Goal: Task Accomplishment & Management: Complete application form

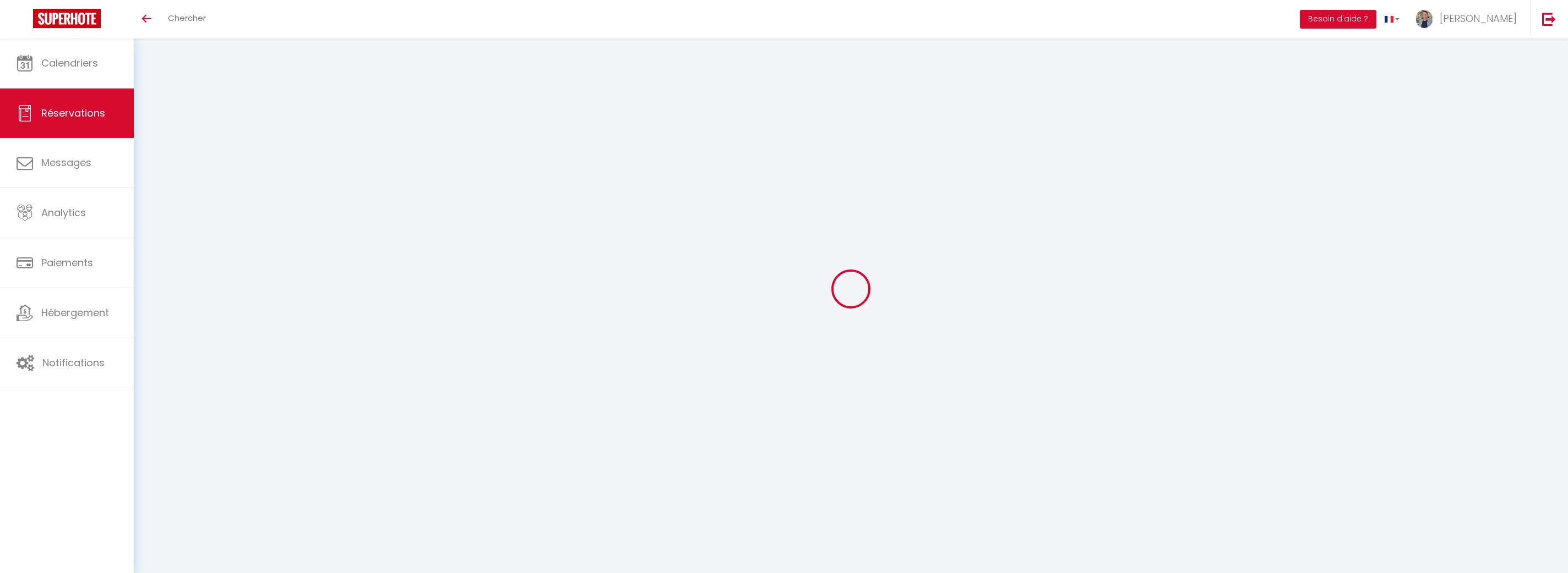
select select
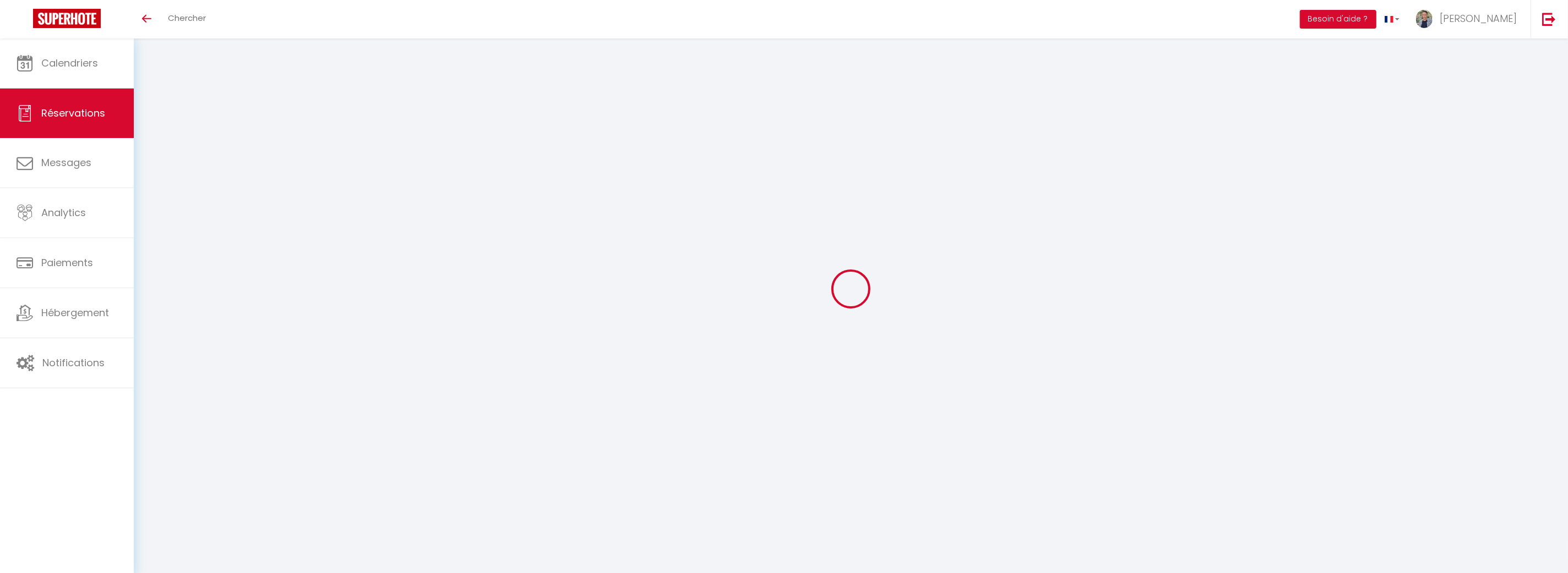
type input "[PERSON_NAME]"
type input "FORNELOS"
type input "[PERSON_NAME][EMAIL_ADDRESS][DOMAIN_NAME]"
type input "0673603091"
type input "13650"
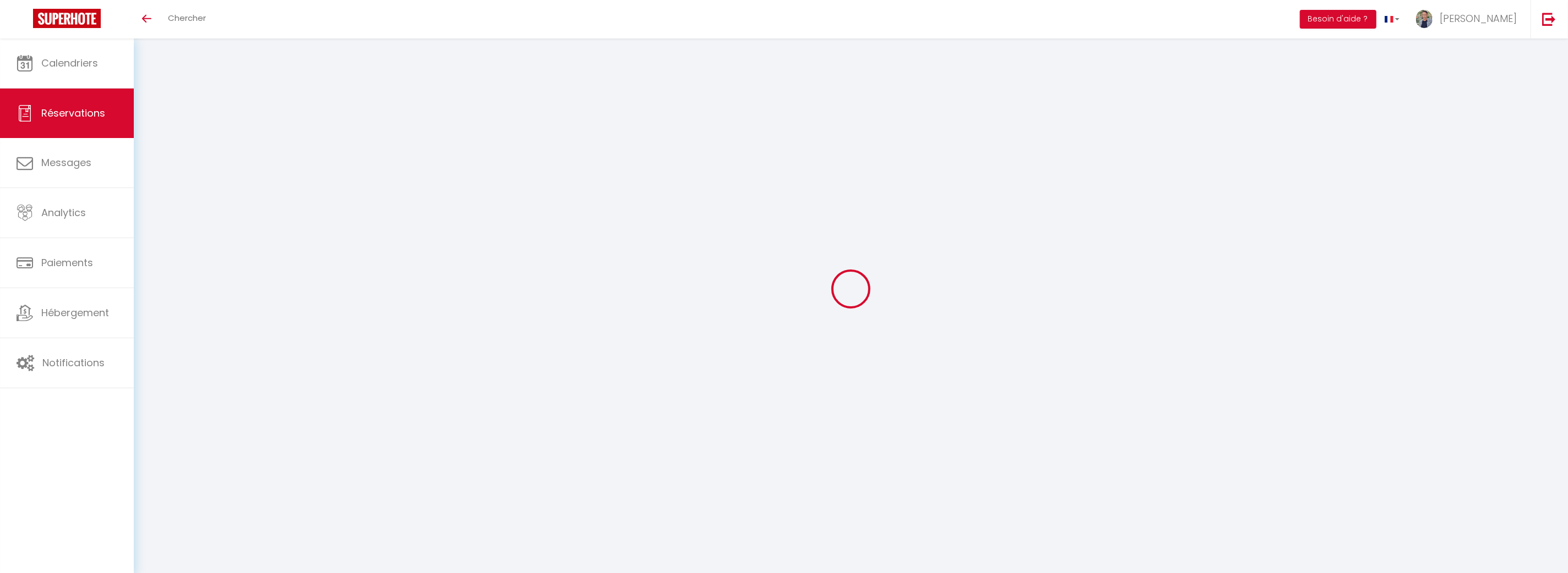
type input "[STREET_ADDRESS][PERSON_NAME]"
type input "Meyrargues"
select select "FR"
select select "48441"
select select "1"
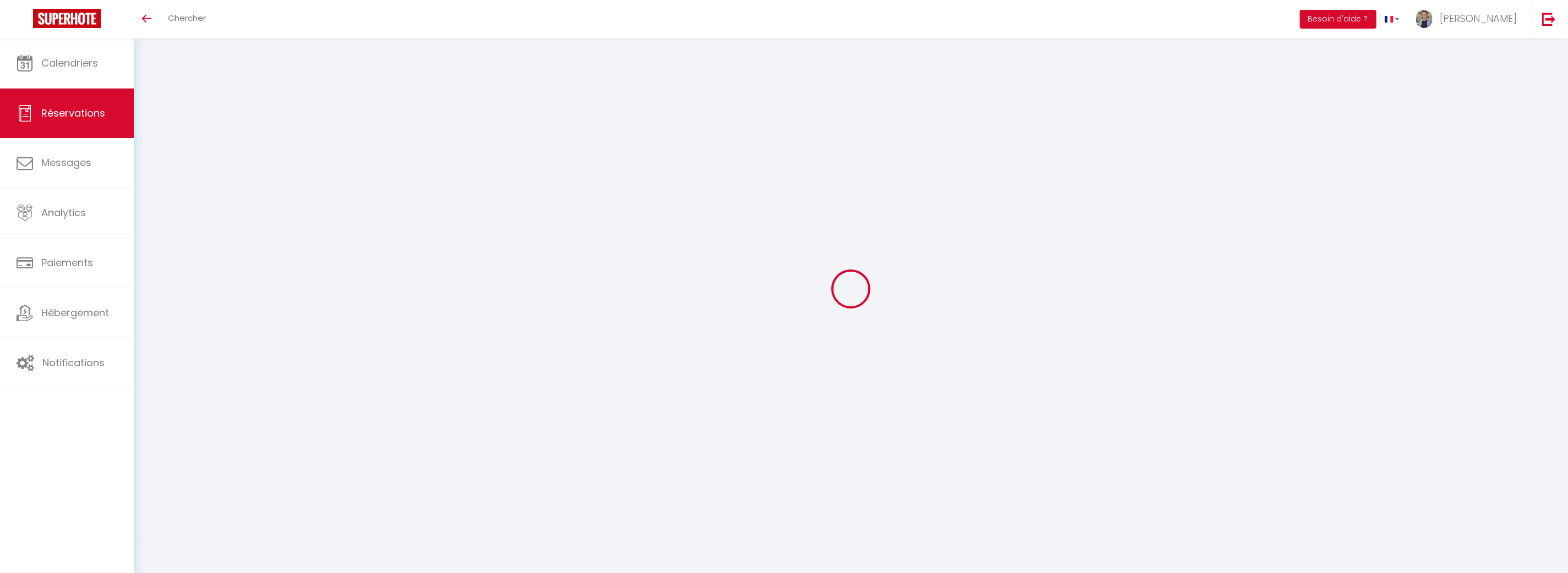
type input "Lun 01 Septembre 2025"
select select
type input "Mer 01 Octobre 2025"
select select
type input "1"
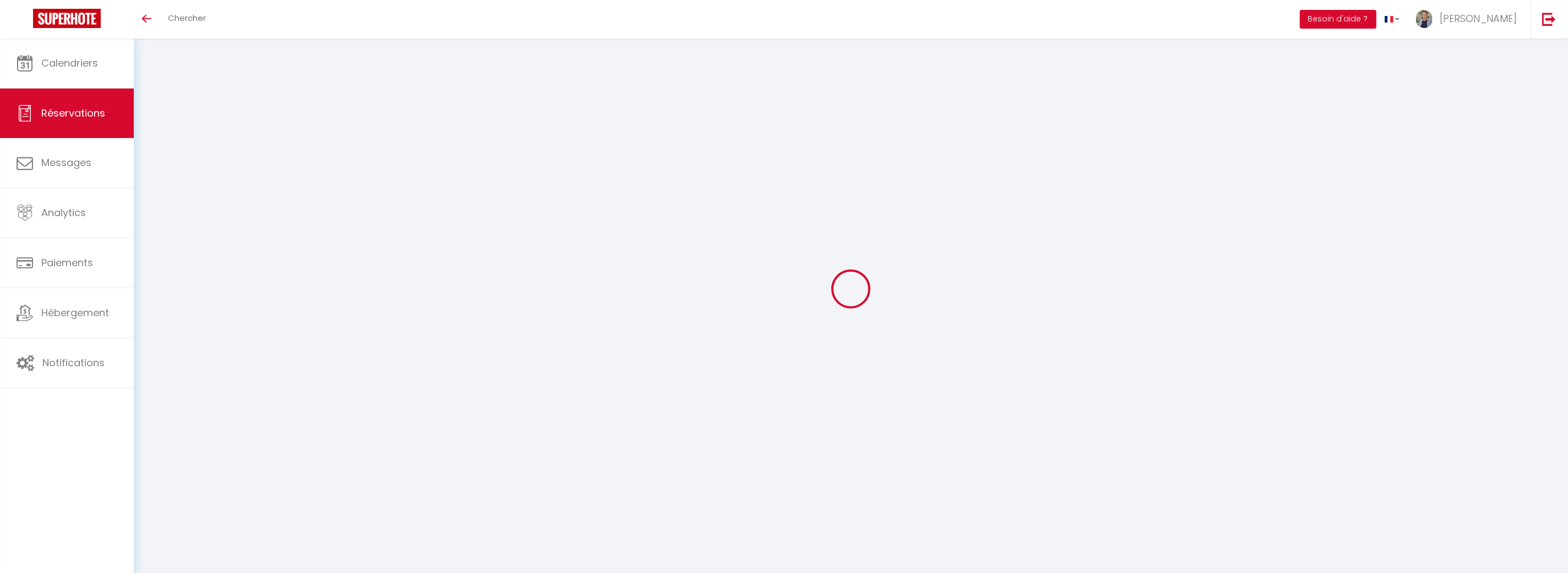
type input "2"
select select "12"
select select
type input "879.29"
checkbox input "false"
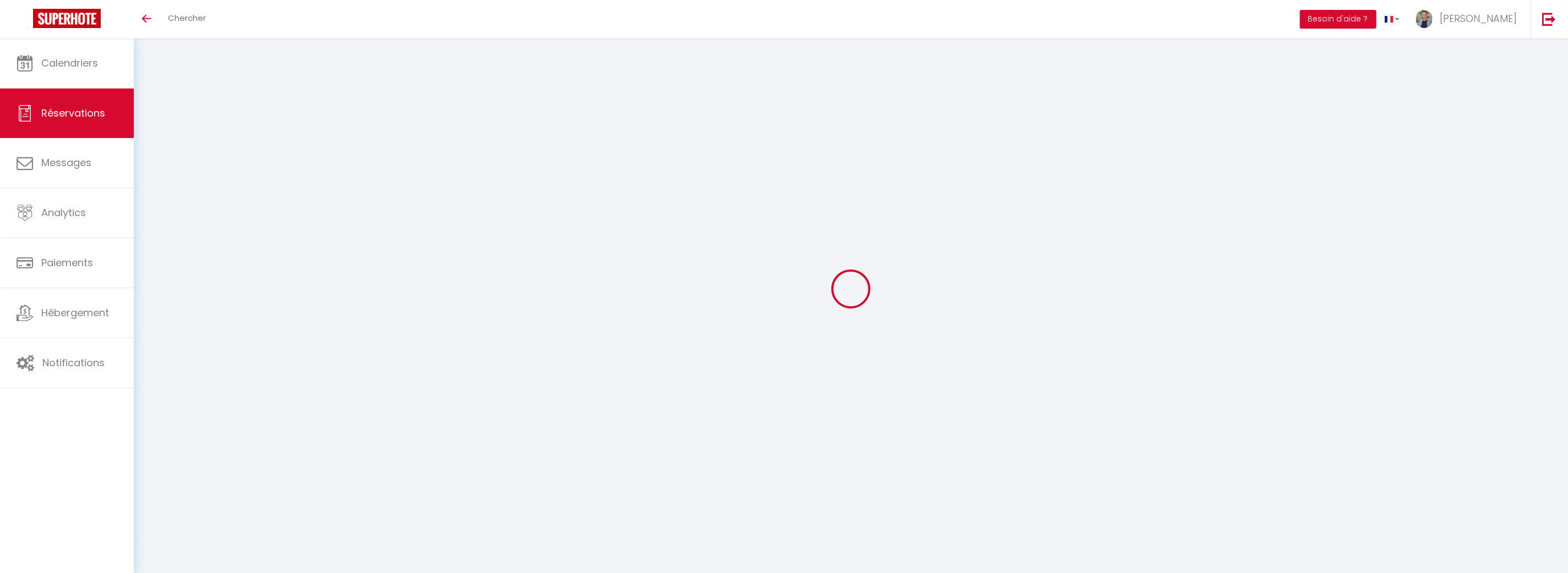
type input "0"
type input "49"
type input "39"
type input "0"
select select
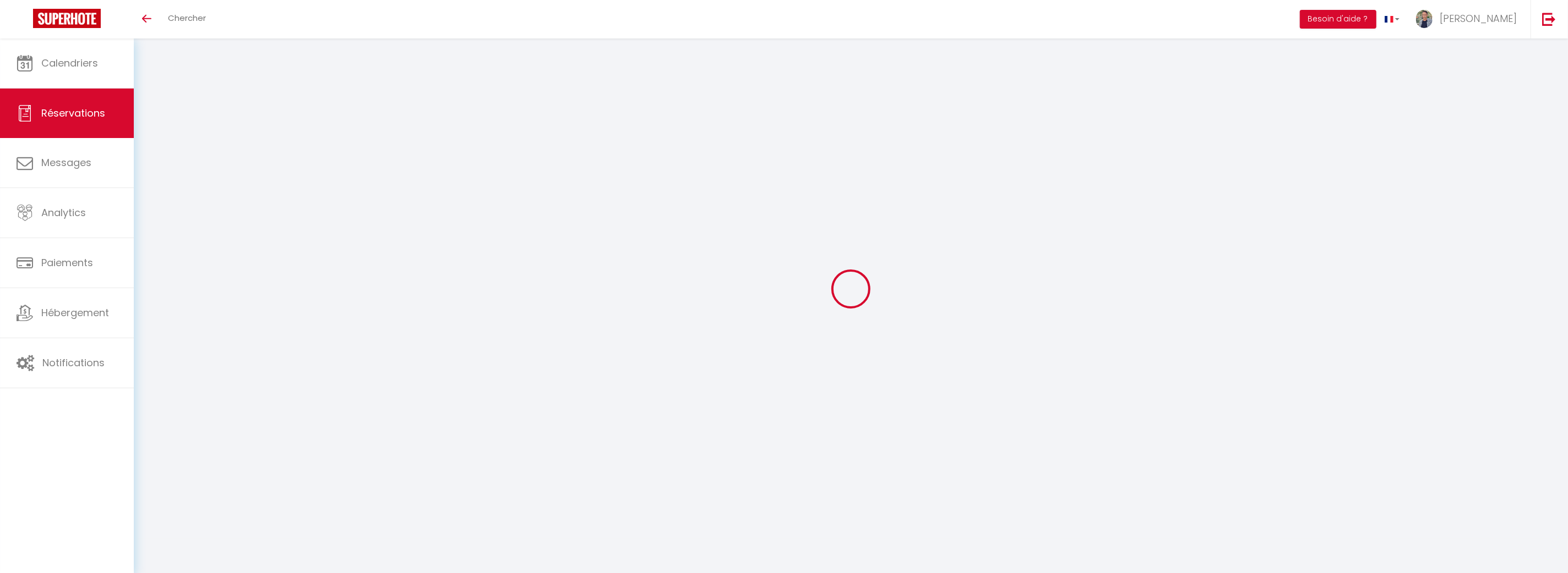
select select
select select "15"
checkbox input "false"
select select
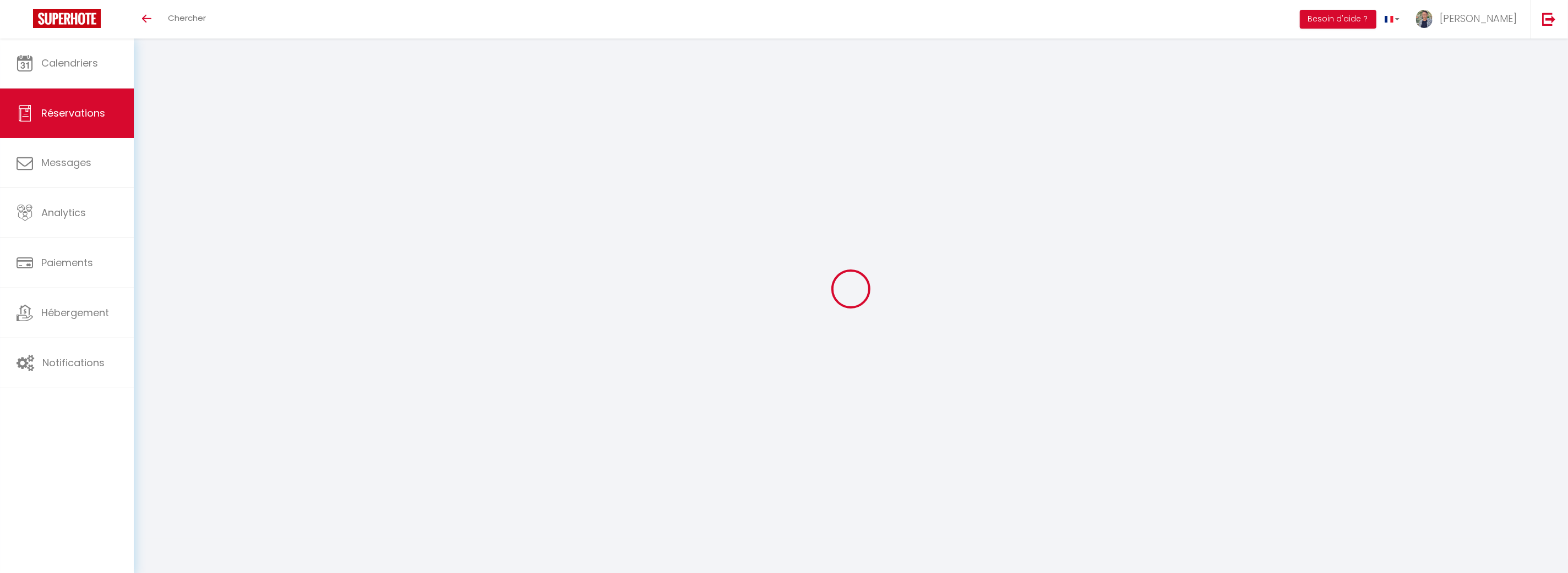
checkbox input "false"
select select
checkbox input "false"
select select
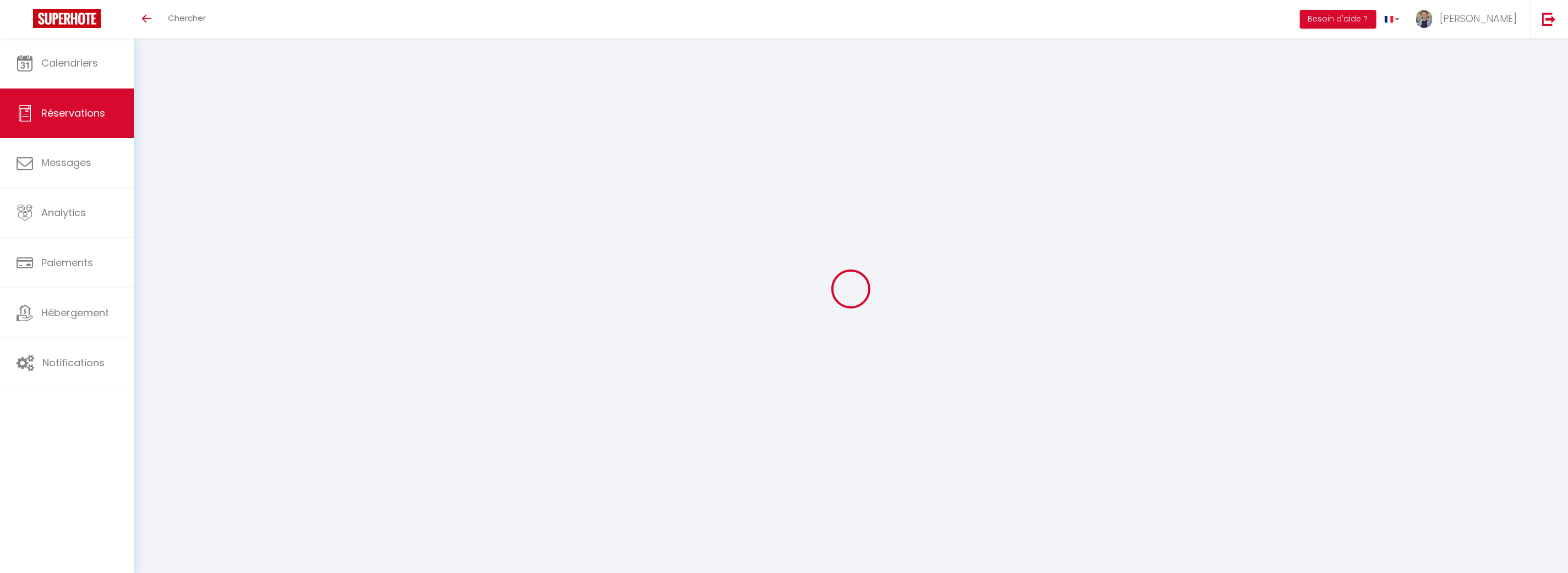
select select
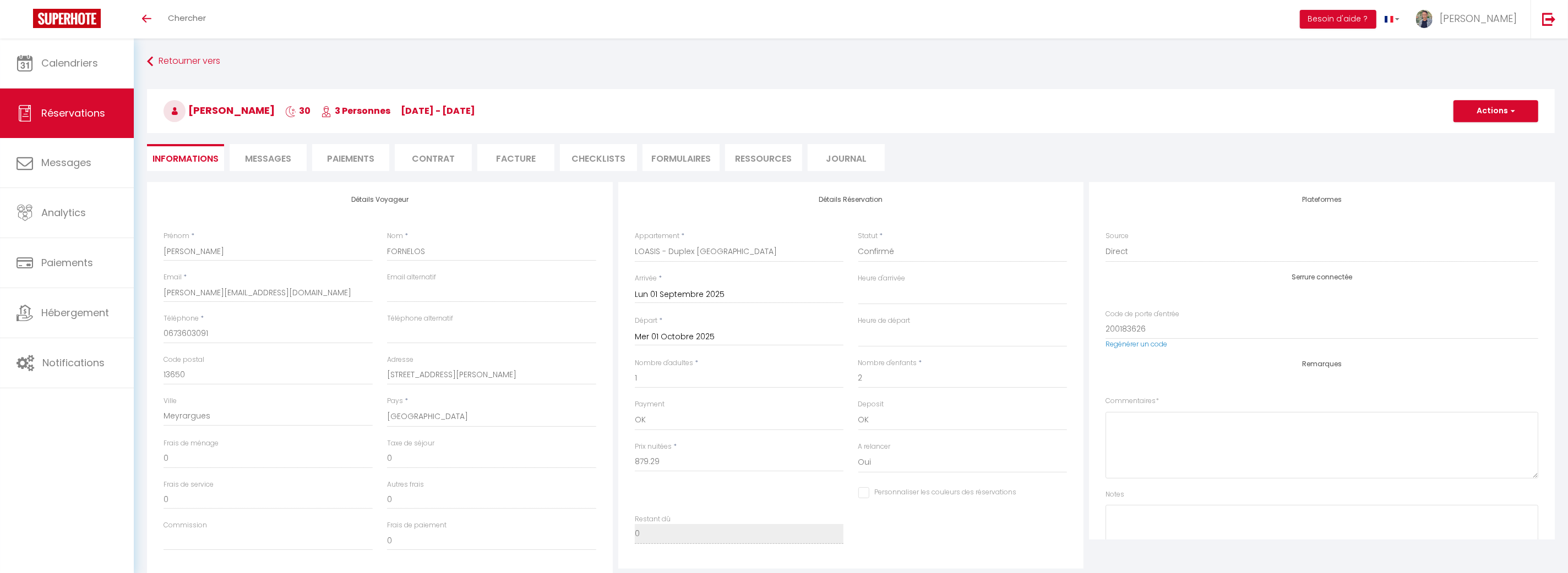
checkbox input "false"
select select
drag, startPoint x: 679, startPoint y: 460, endPoint x: 629, endPoint y: 464, distance: 50.2
click at [629, 464] on div "Prix nuitées * 879.29" at bounding box center [739, 463] width 223 height 43
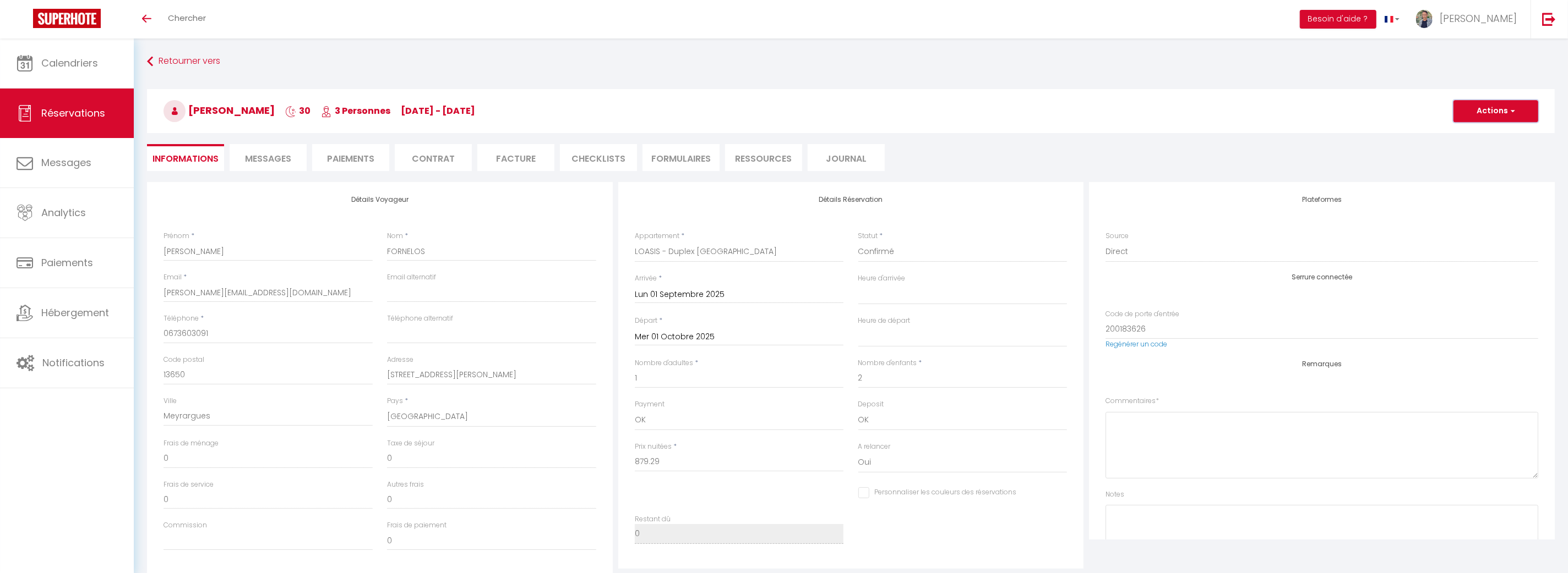
click at [1507, 113] on button "Actions" at bounding box center [1496, 111] width 85 height 22
click at [1475, 145] on link "Dupliquer" at bounding box center [1485, 150] width 87 height 15
select select
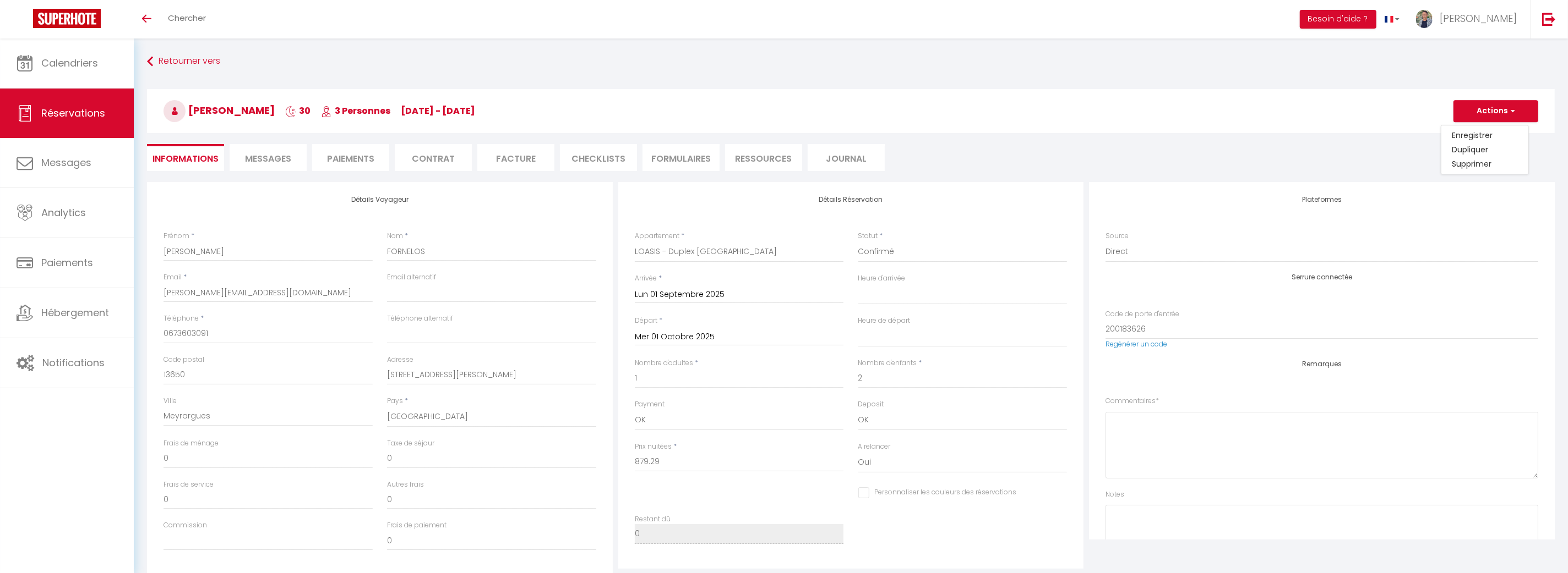
select select
checkbox input "false"
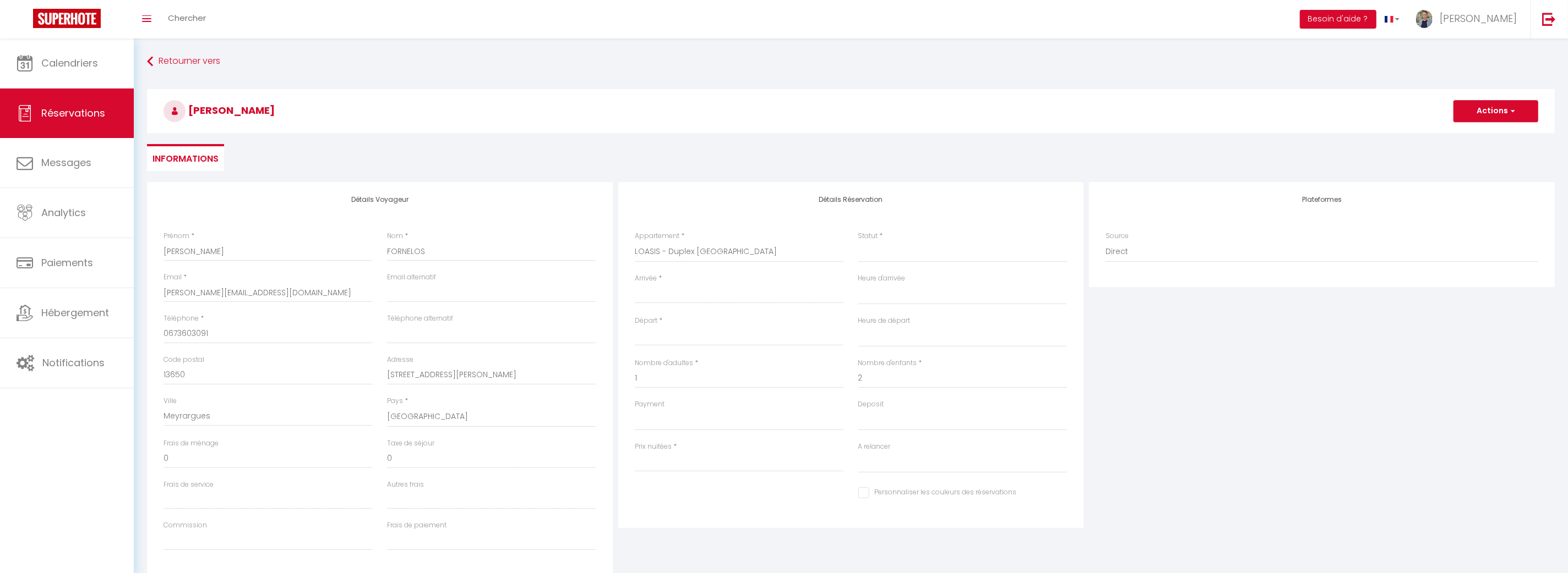
click at [677, 286] on div "< [DATE] > Dim Lun Mar Mer Jeu Ven Sam 1 2 3 4 5 6 7 8 9 10 11 12 13 14 15 16 1…" at bounding box center [740, 294] width 209 height 20
click at [678, 297] on input "Arrivée" at bounding box center [740, 295] width 209 height 15
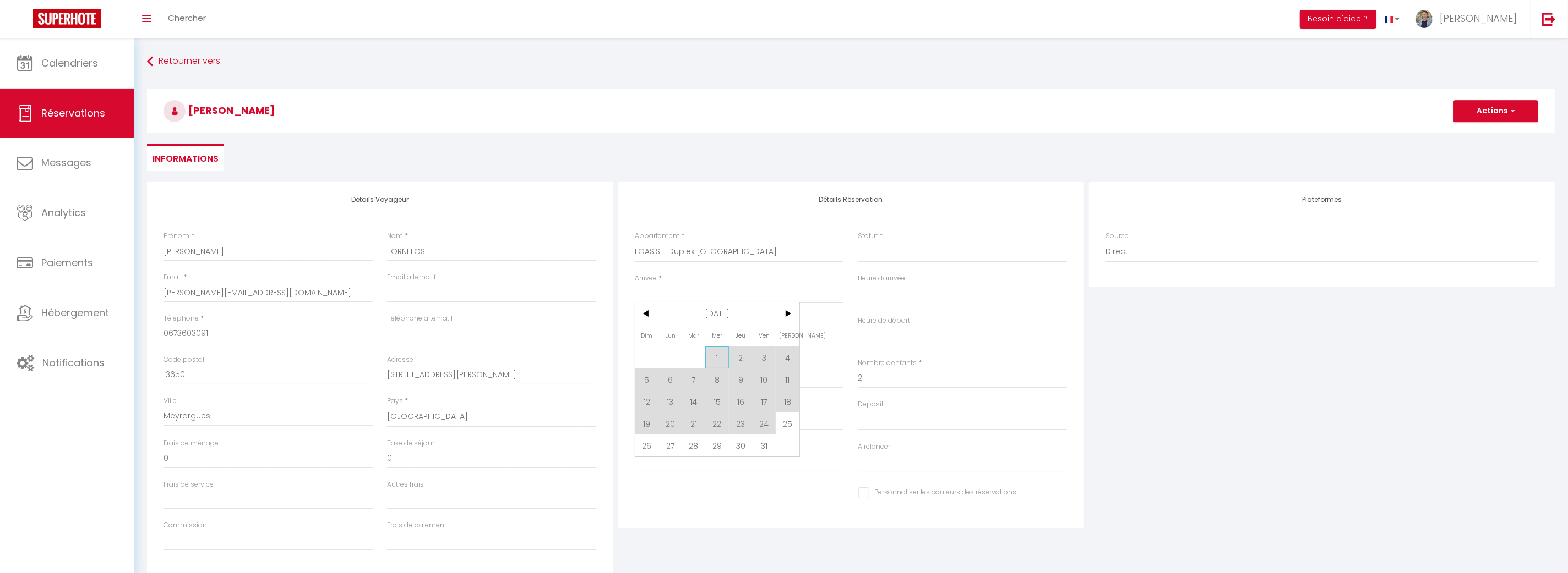
click at [718, 355] on span "1" at bounding box center [717, 358] width 24 height 22
select select
type input "Mer 01 Octobre 2025"
select select
type input "Jeu 02 Octobre 2025"
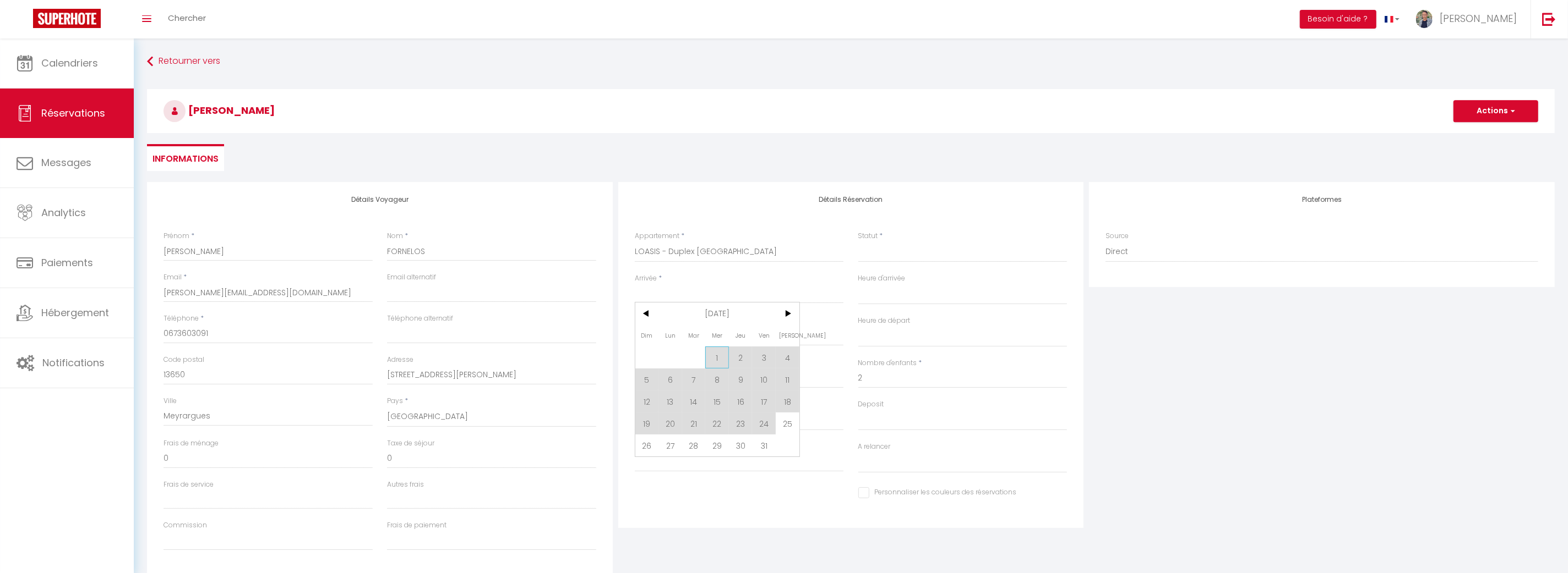
select select
checkbox input "false"
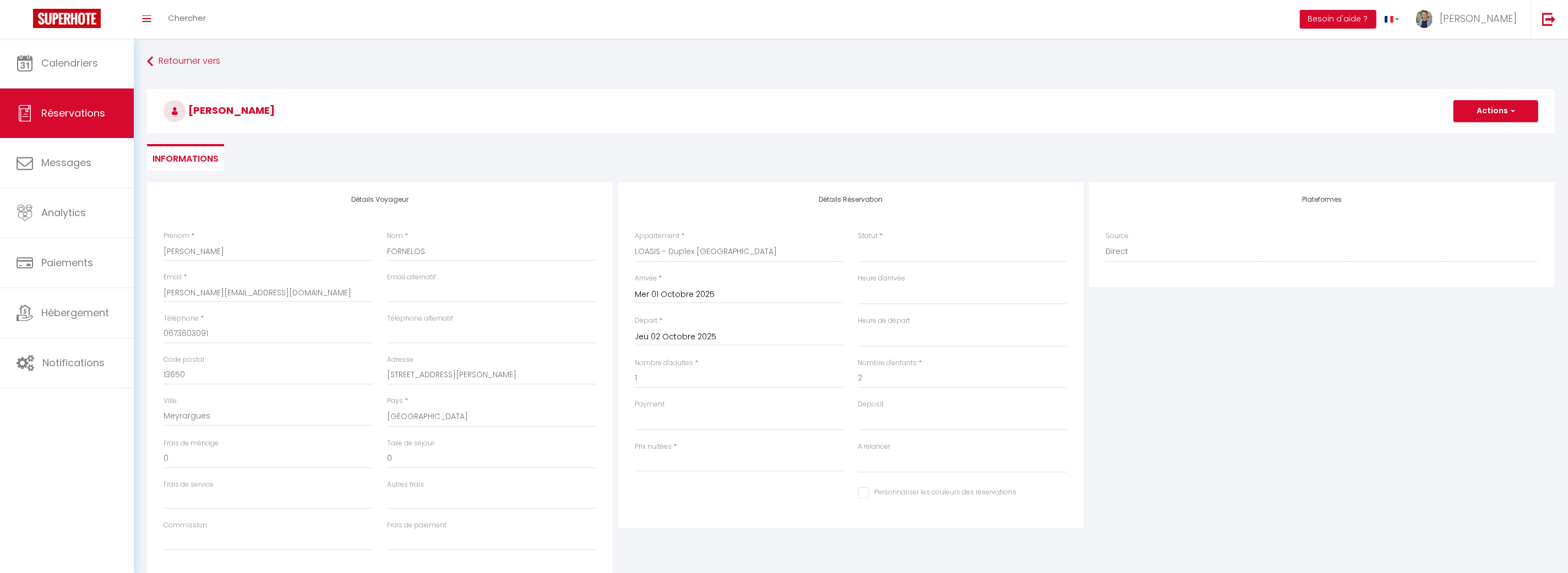
select select
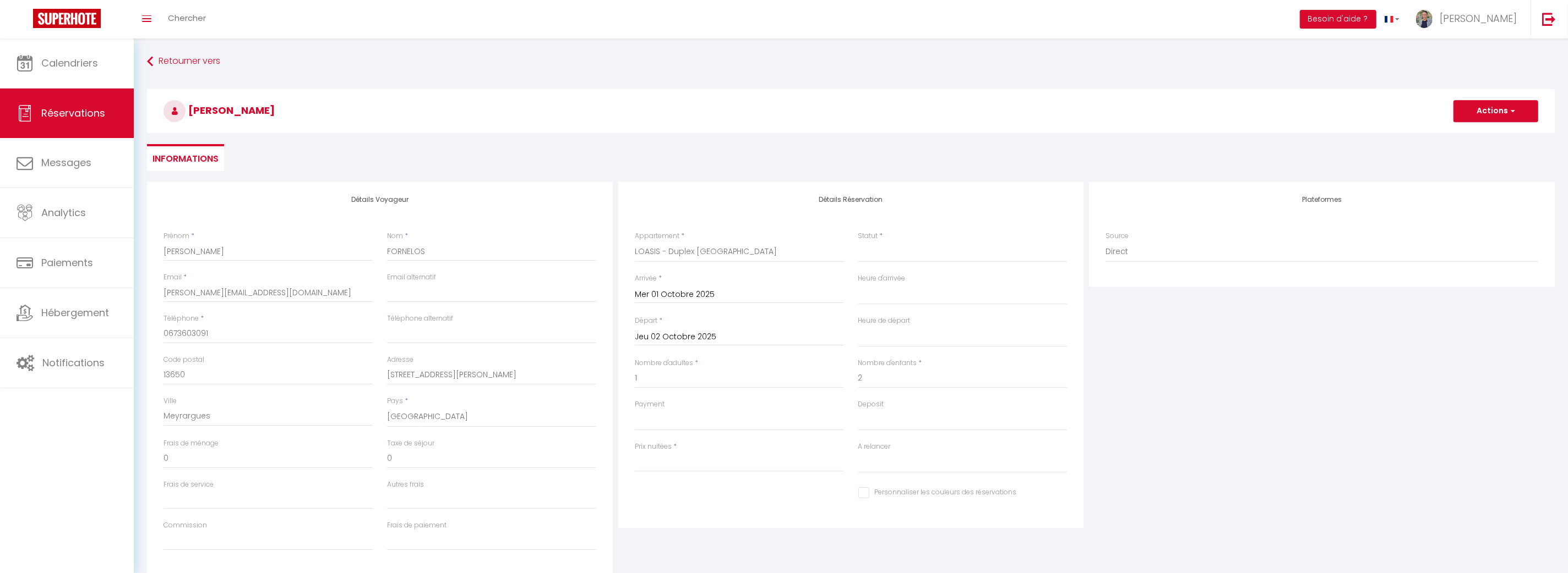
type input "0"
select select
checkbox input "false"
click at [730, 335] on input "Jeu 02 Octobre 2025" at bounding box center [740, 338] width 209 height 15
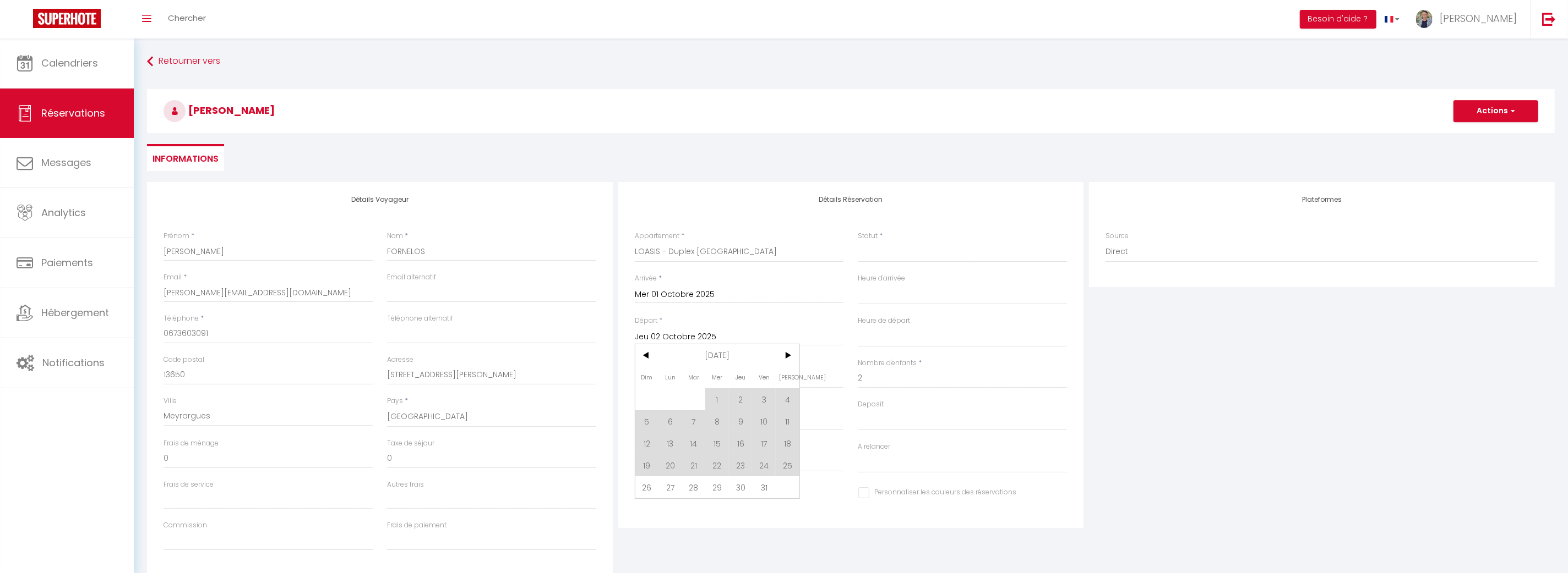
click at [794, 467] on span "25" at bounding box center [787, 465] width 24 height 22
select select
type input "Sam 25 Octobre 2025"
select select
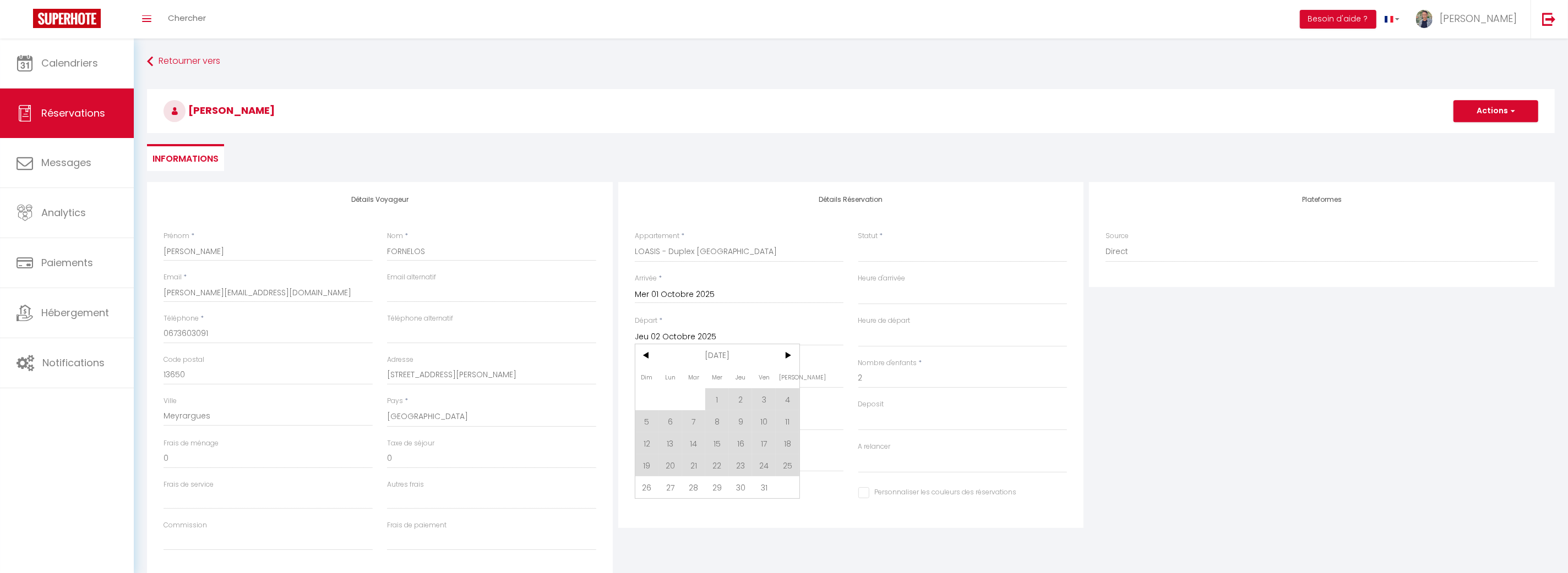
select select
checkbox input "false"
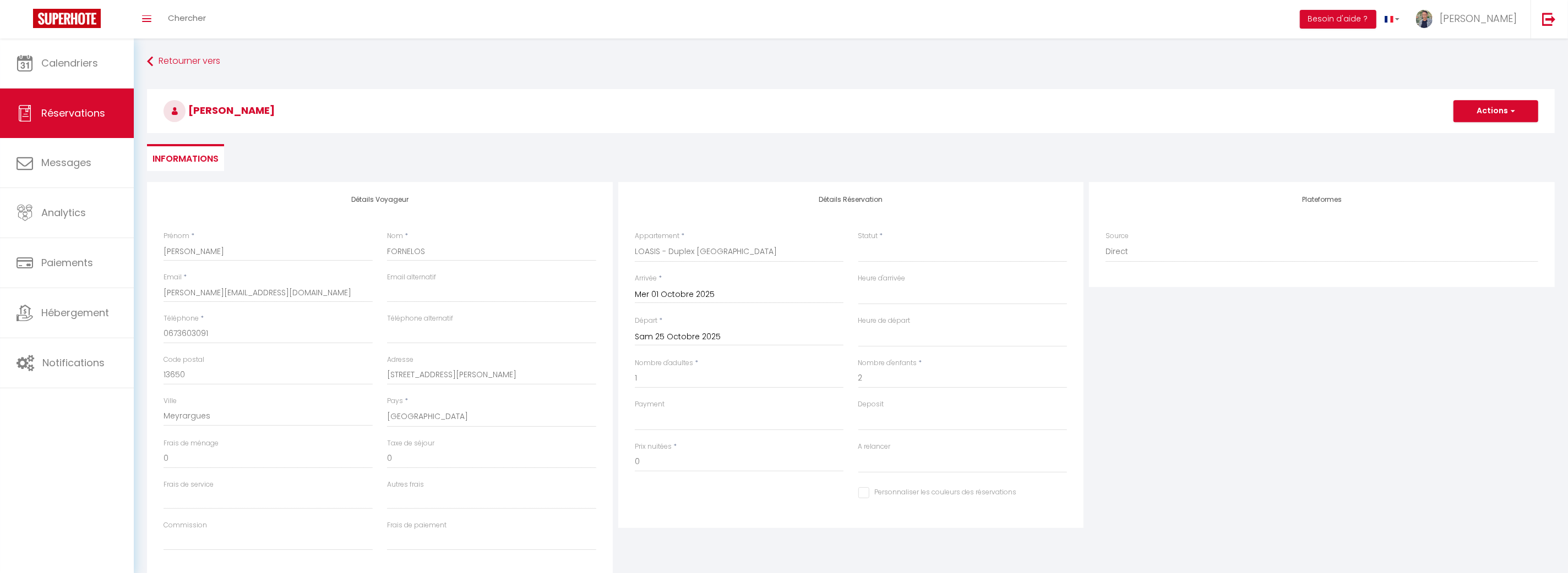
select select
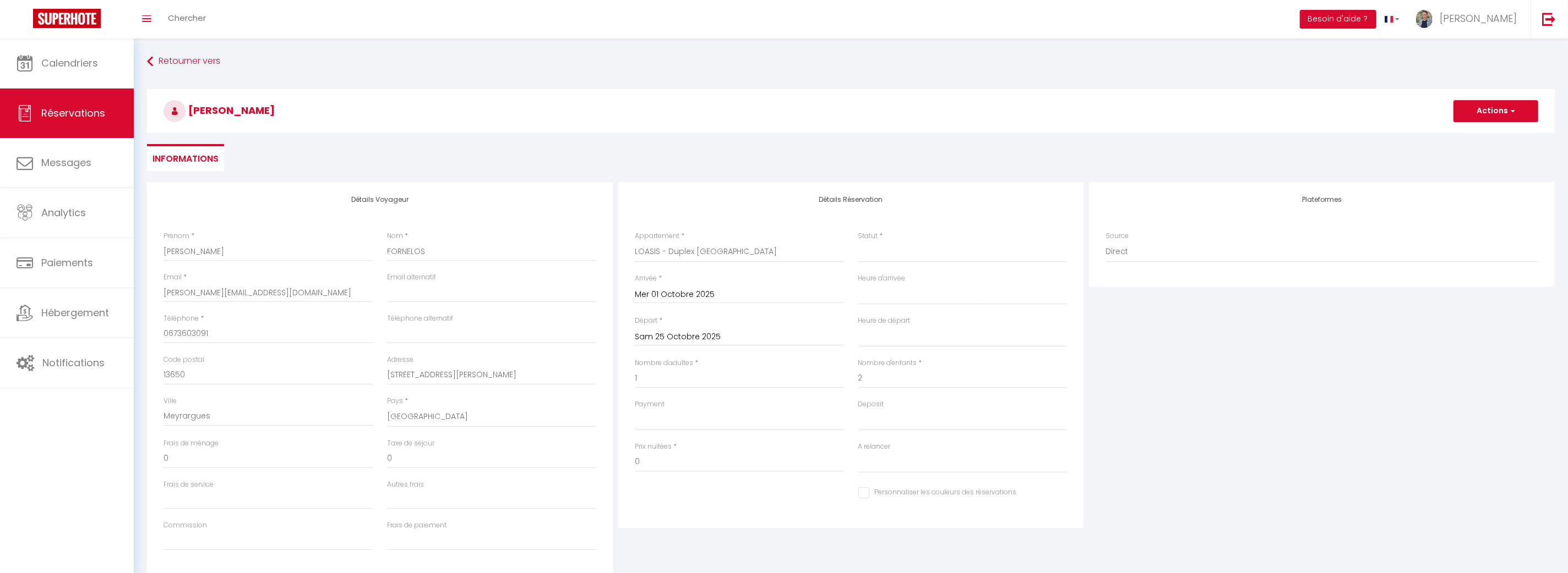
select select
checkbox input "false"
click at [873, 254] on select "Confirmé Non Confirmé [PERSON_NAME] par le voyageur No Show Request" at bounding box center [963, 252] width 209 height 21
select select "1"
click at [858, 241] on select "Confirmé Non Confirmé [PERSON_NAME] par le voyageur No Show Request" at bounding box center [963, 252] width 209 height 21
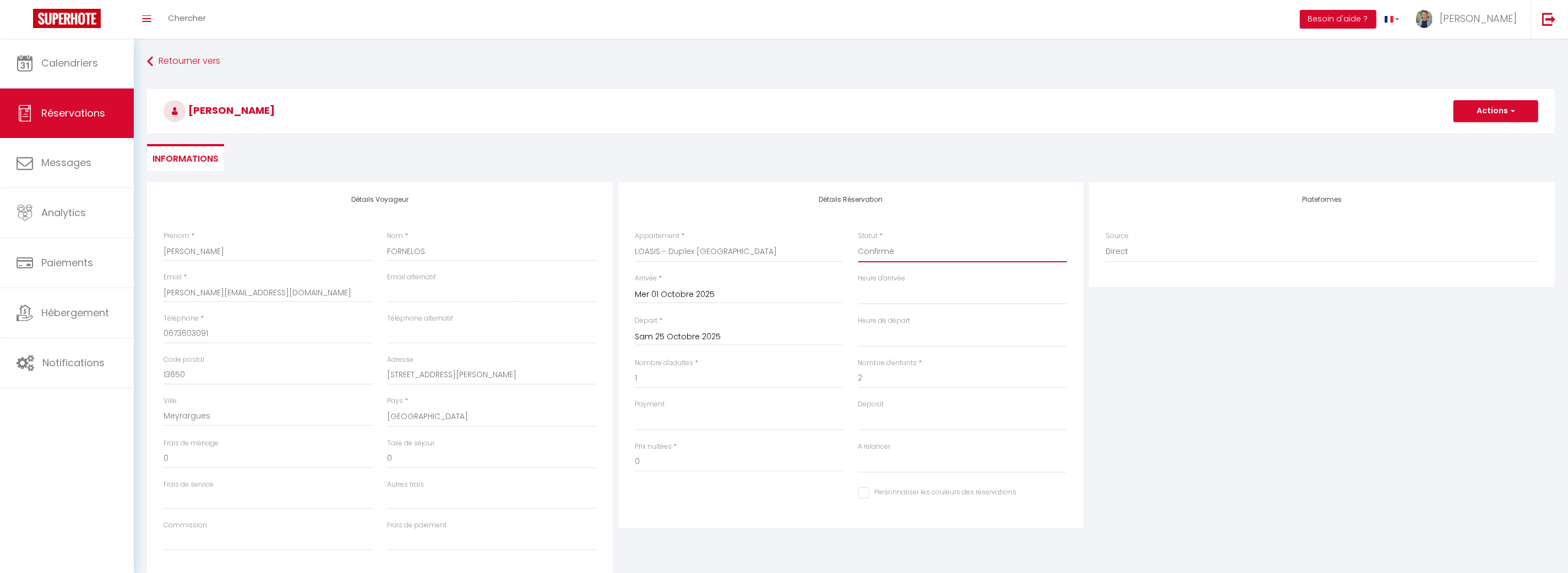
select select
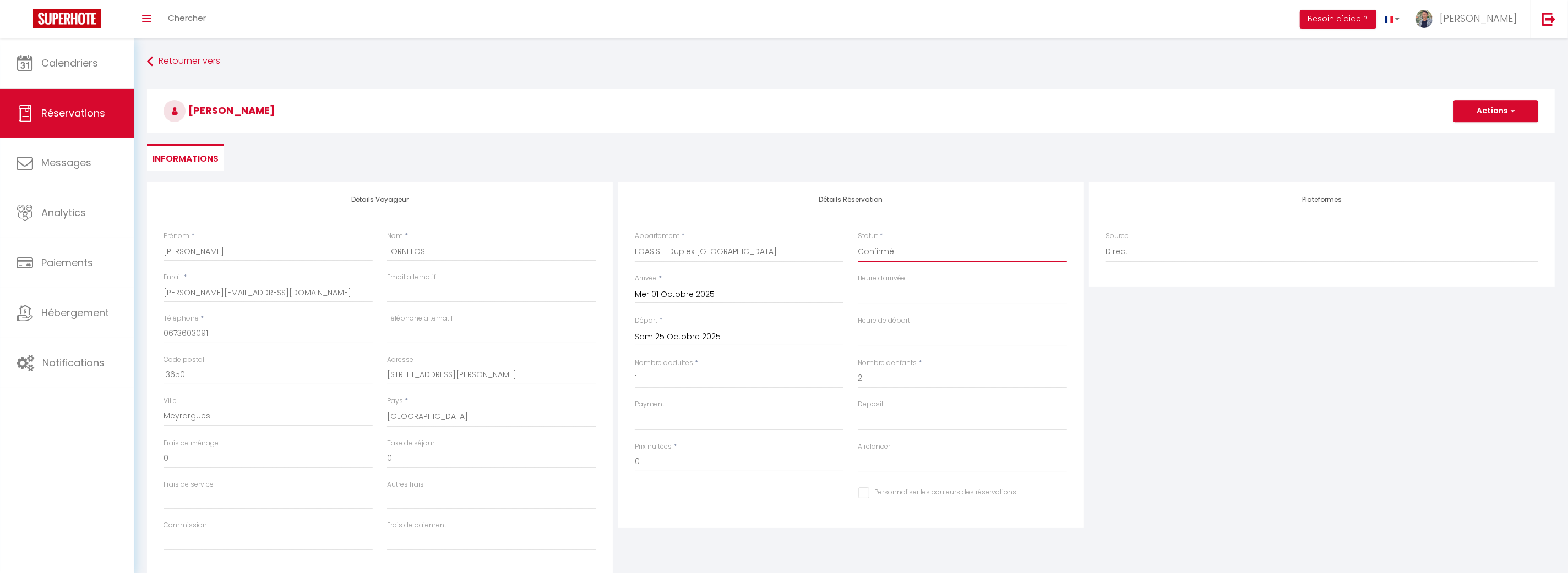
checkbox input "false"
drag, startPoint x: 681, startPoint y: 462, endPoint x: 620, endPoint y: 465, distance: 61.1
click at [620, 466] on div "Détails Réservation Appartement * LOASIS - Captain [PERSON_NAME]'s Castello LOA…" at bounding box center [851, 355] width 466 height 346
paste input "879.29"
type input "879.29"
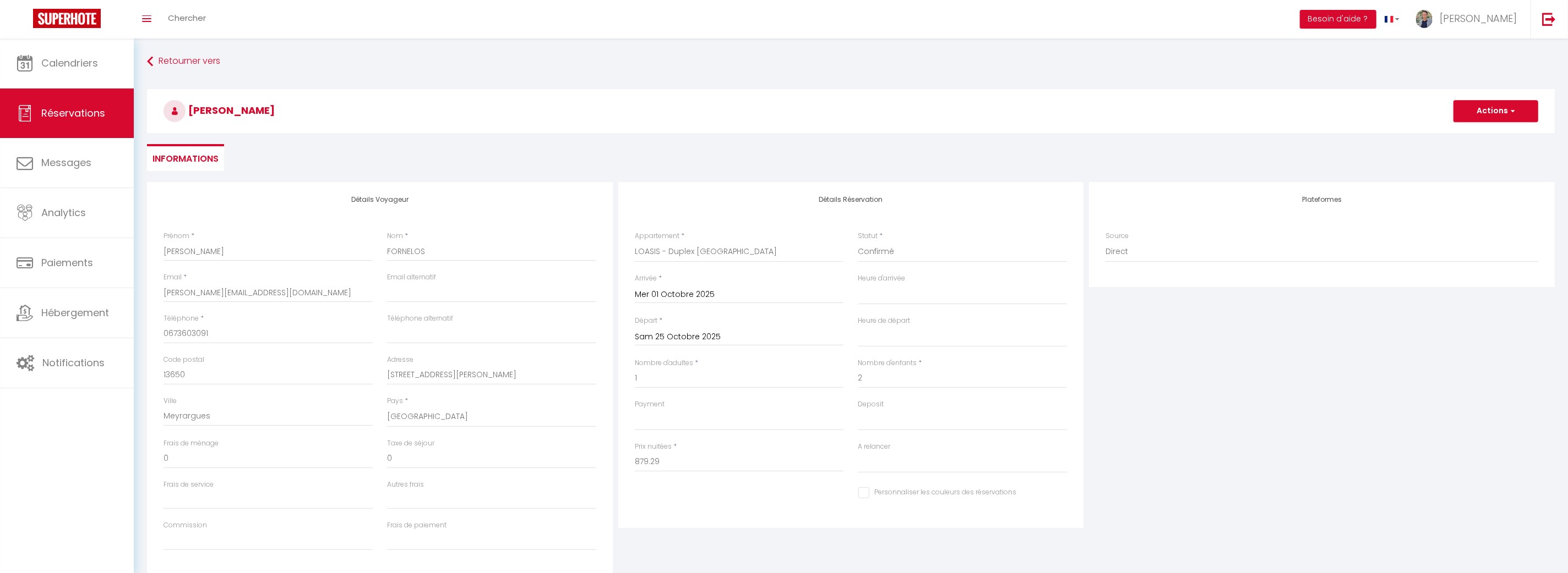
click at [729, 502] on div "Personnaliser les couleurs des réservations #D7092E" at bounding box center [851, 499] width 447 height 30
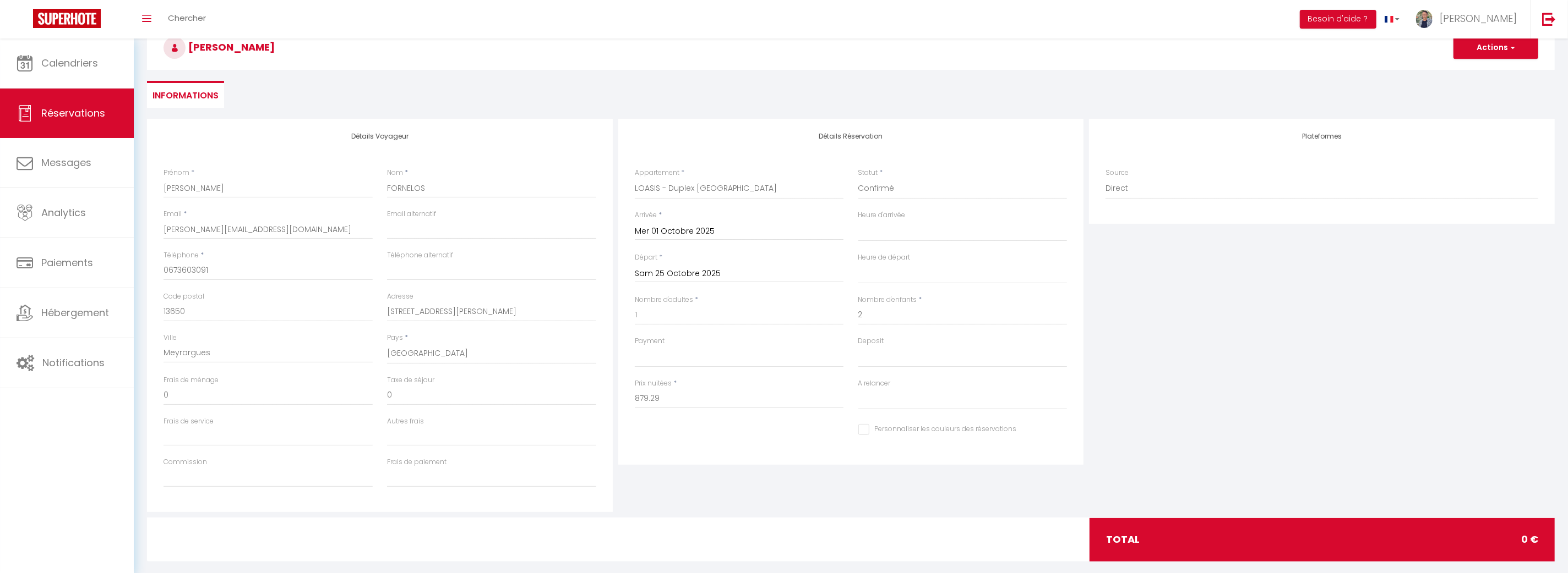
scroll to position [78, 0]
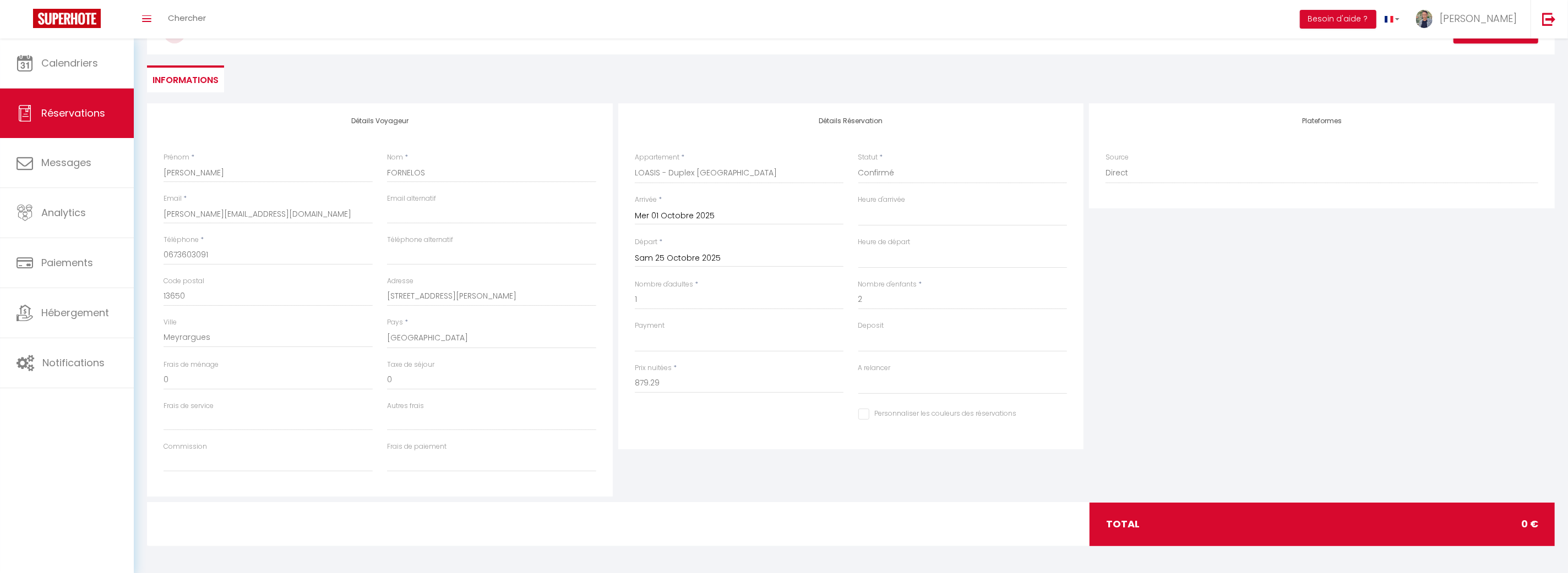
click at [806, 428] on div "Personnaliser les couleurs des réservations #D7092E" at bounding box center [851, 421] width 447 height 30
click at [683, 332] on select "OK KO" at bounding box center [740, 342] width 209 height 21
select select "12"
click at [635, 332] on select "OK KO" at bounding box center [740, 342] width 209 height 21
select select
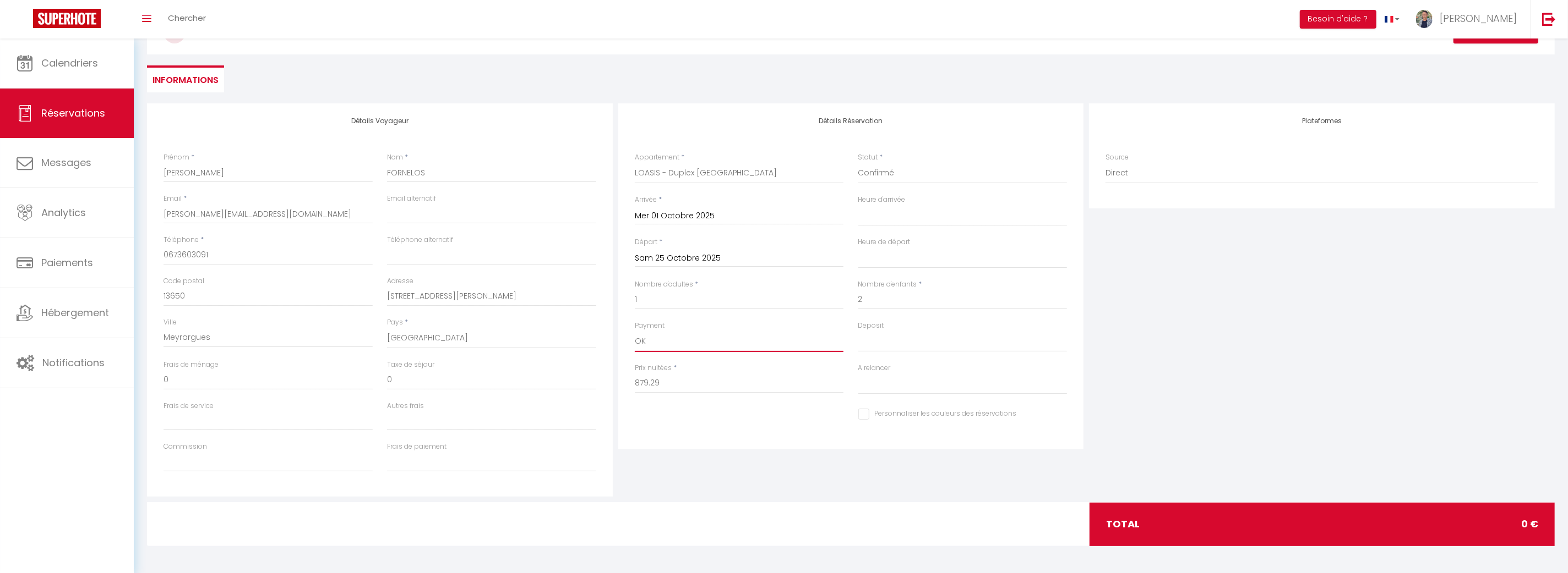
select select
checkbox input "false"
click at [884, 338] on select "OK KO" at bounding box center [963, 342] width 209 height 21
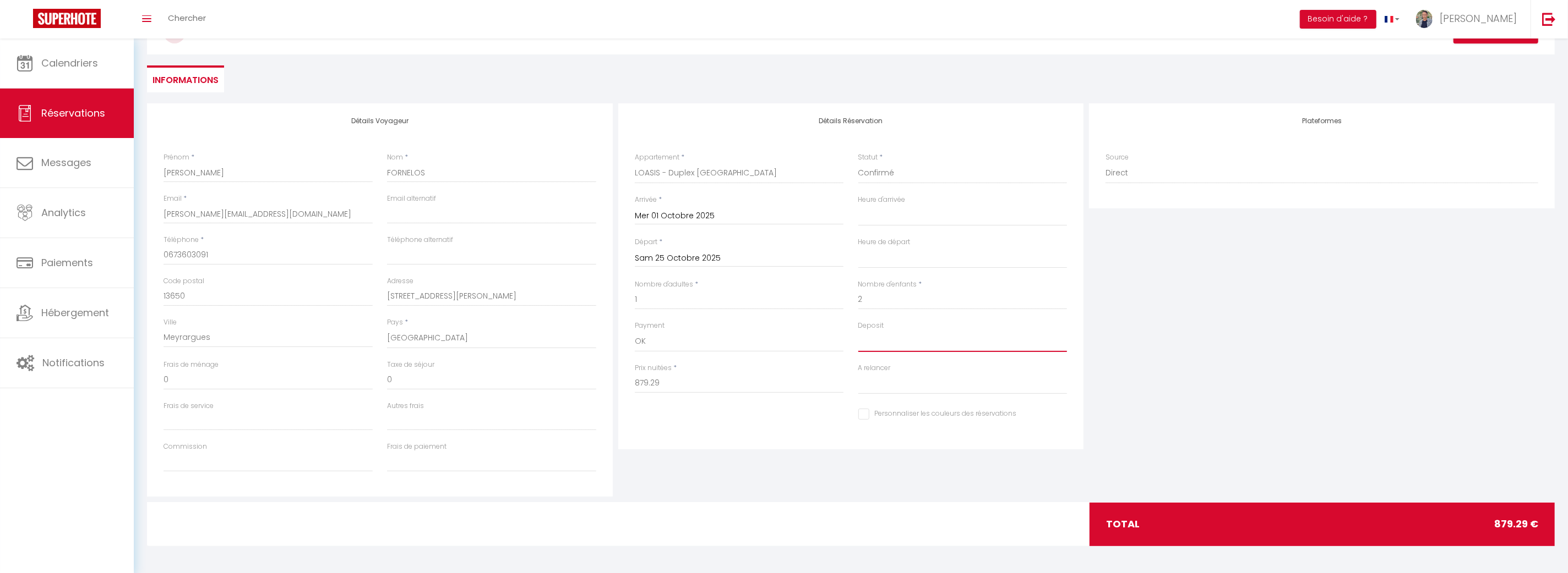
select select "15"
click at [858, 332] on select "OK KO" at bounding box center [963, 342] width 209 height 21
select select
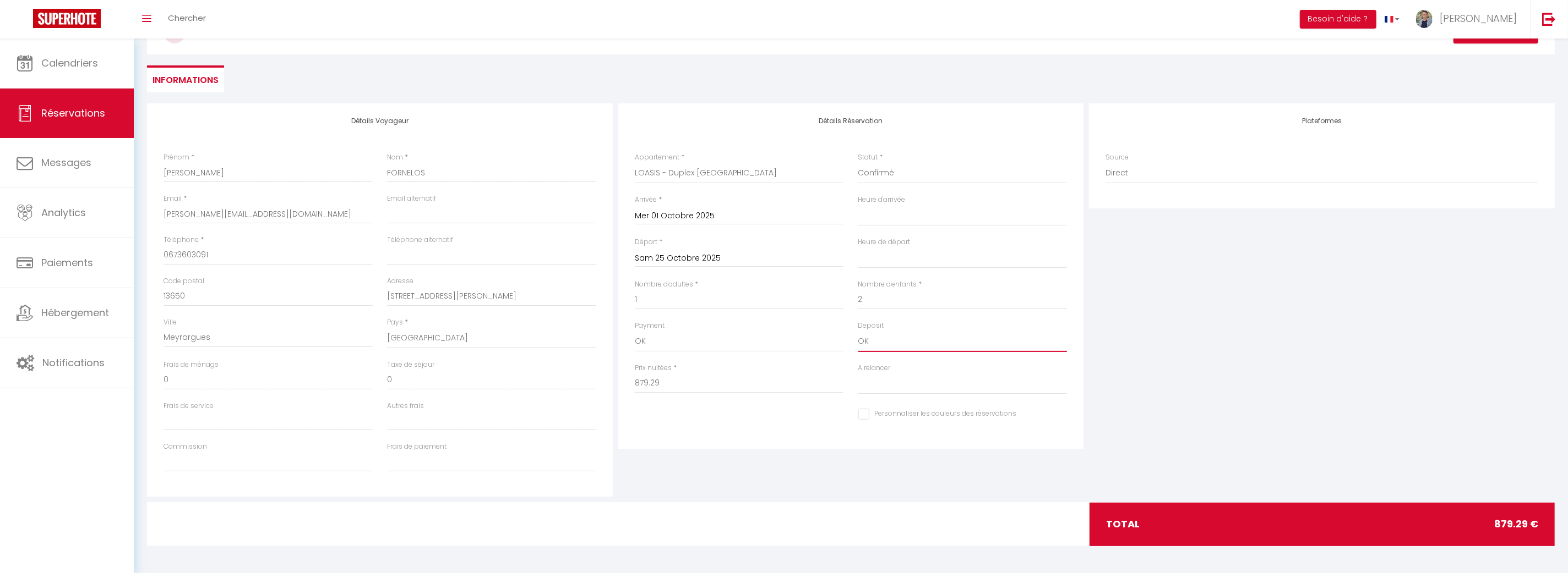
checkbox input "false"
click at [1179, 314] on div "Plateformes Source Direct [DOMAIN_NAME] [DOMAIN_NAME] Chalet montagne Expedia G…" at bounding box center [1322, 300] width 471 height 394
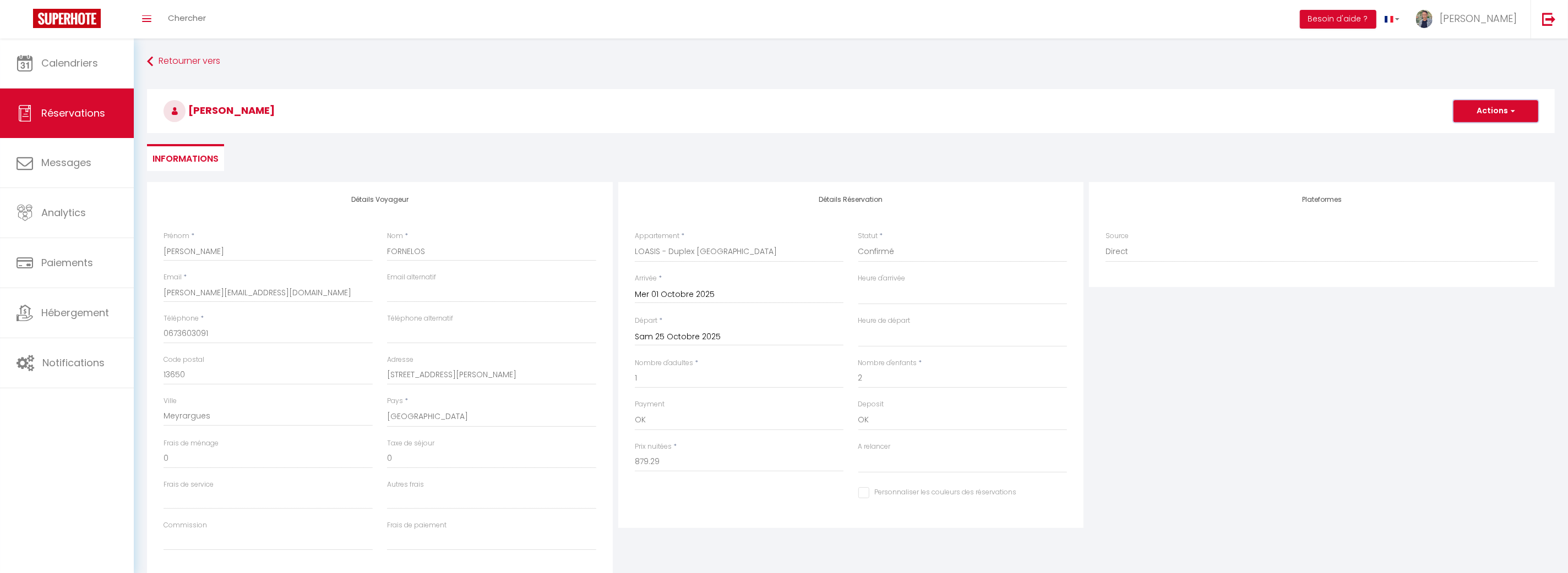
click at [1519, 109] on button "Actions" at bounding box center [1496, 111] width 85 height 22
click at [1474, 135] on link "Enregistrer" at bounding box center [1485, 136] width 87 height 15
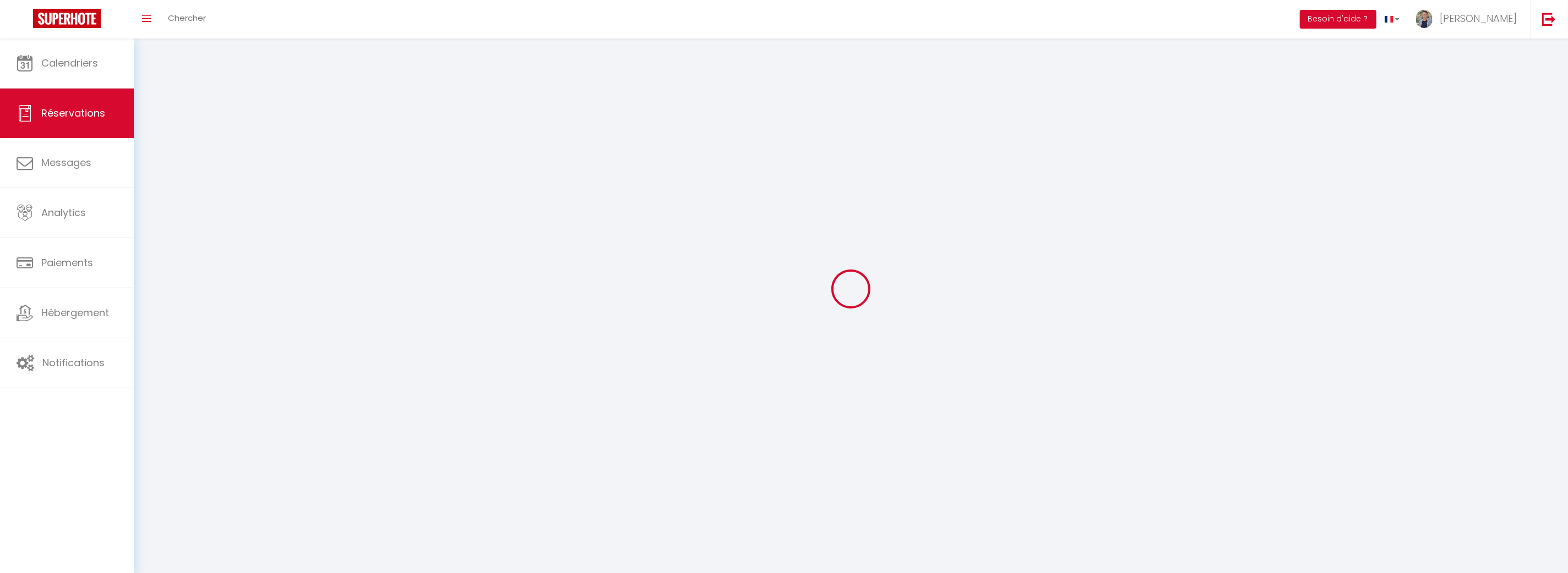
select select "not_cancelled"
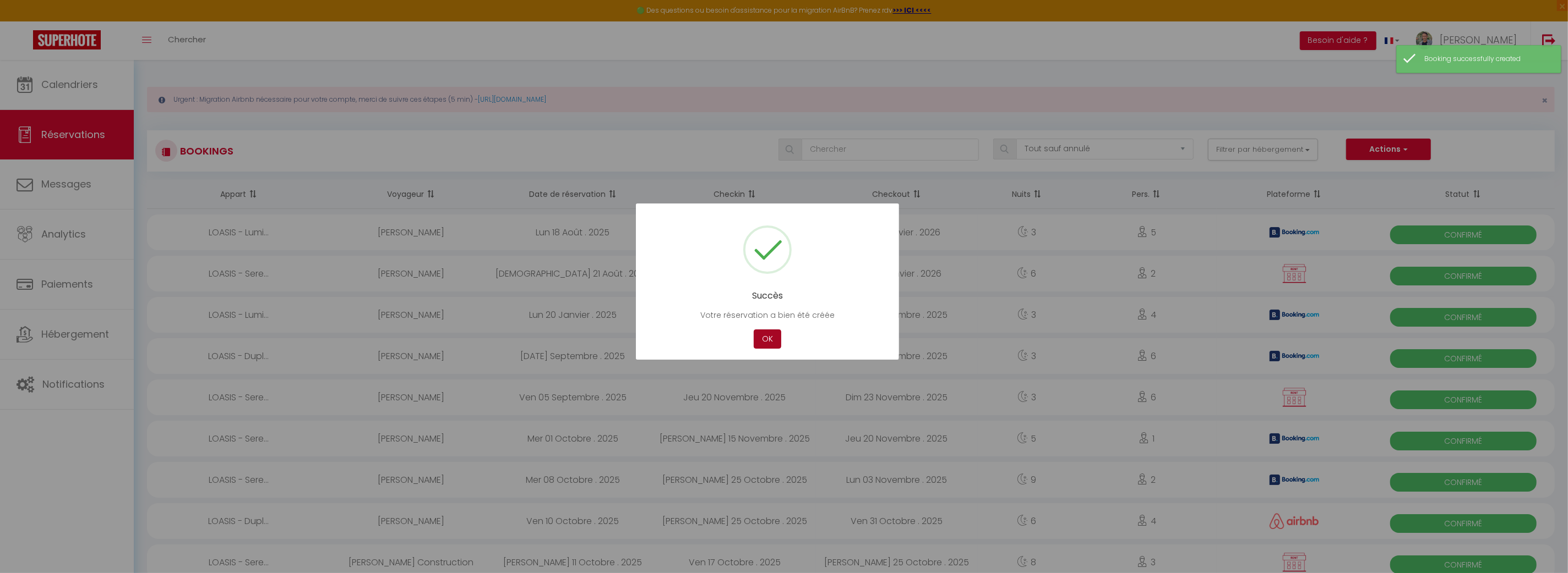
click at [770, 342] on button "OK" at bounding box center [767, 339] width 27 height 19
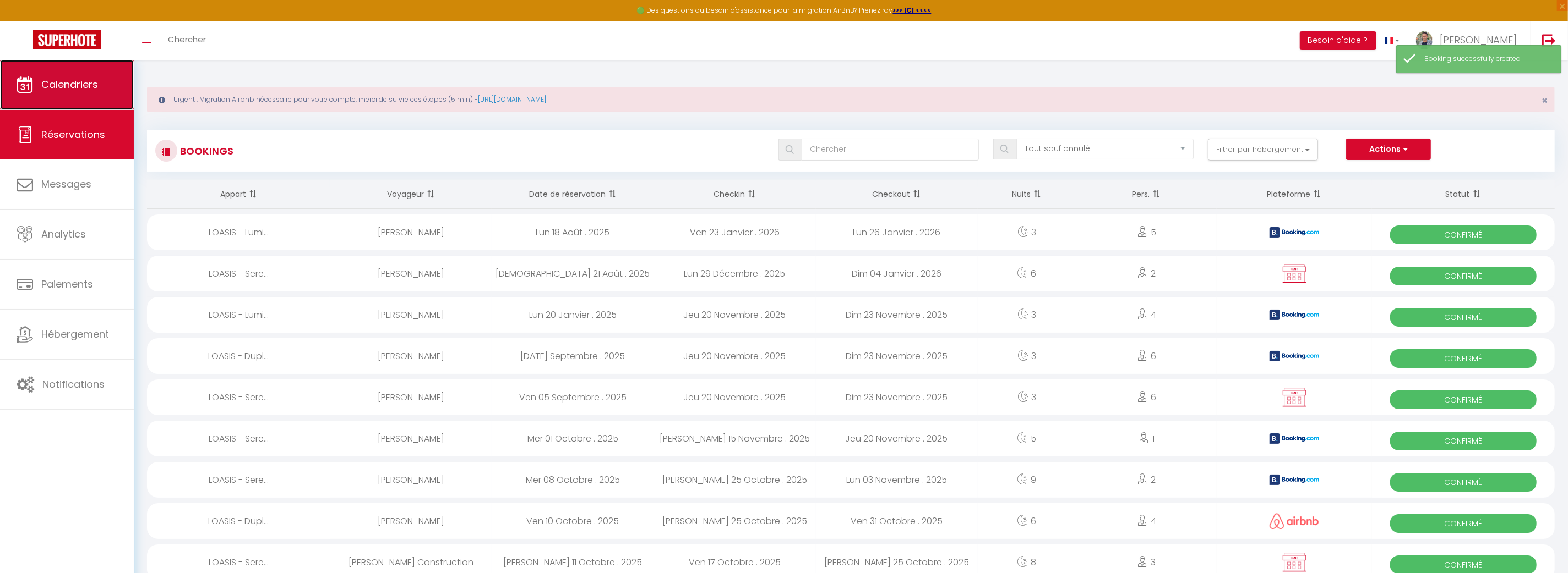
click at [91, 88] on span "Calendriers" at bounding box center [69, 85] width 57 height 14
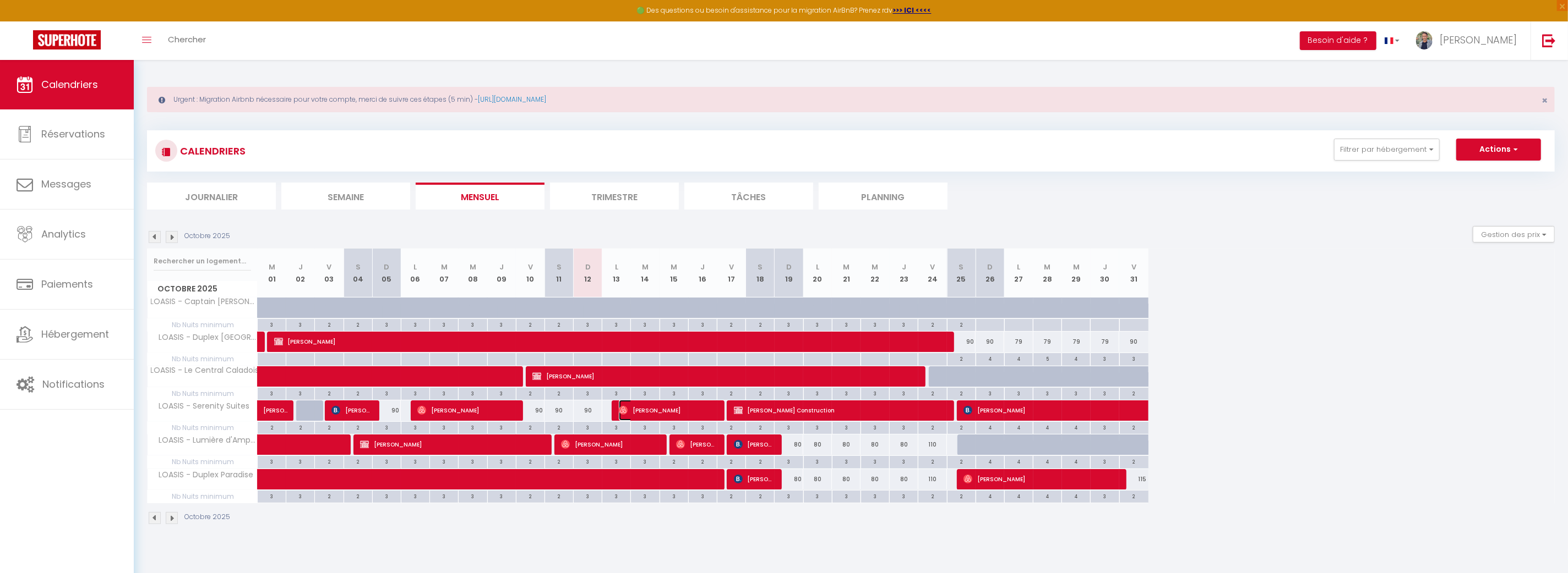
click at [657, 412] on span "[PERSON_NAME]" at bounding box center [667, 411] width 95 height 21
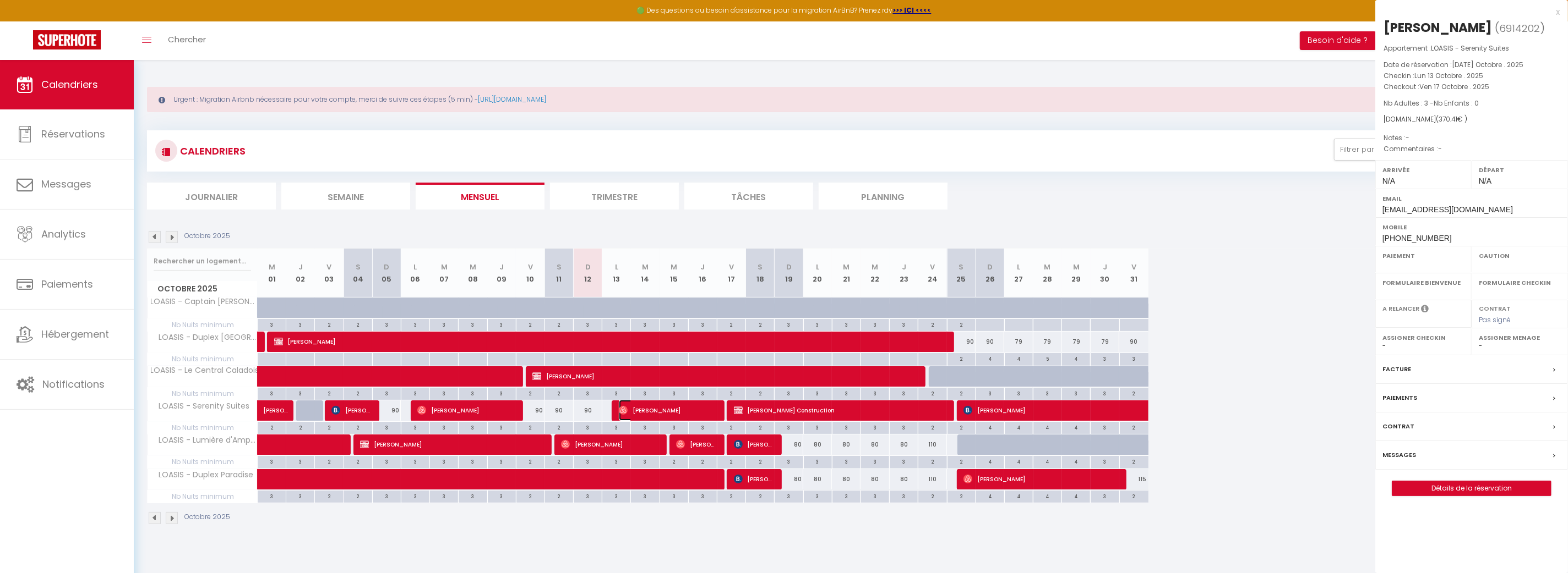
select select "OK"
select select "0"
select select "1"
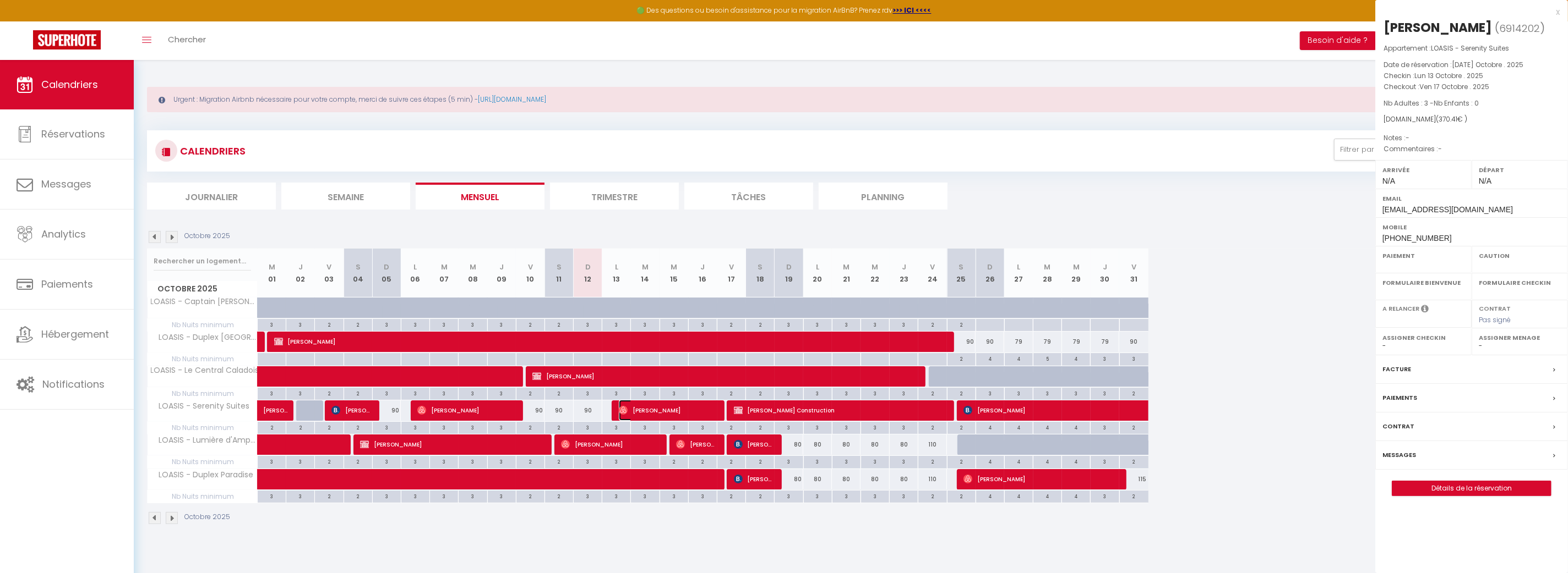
select select
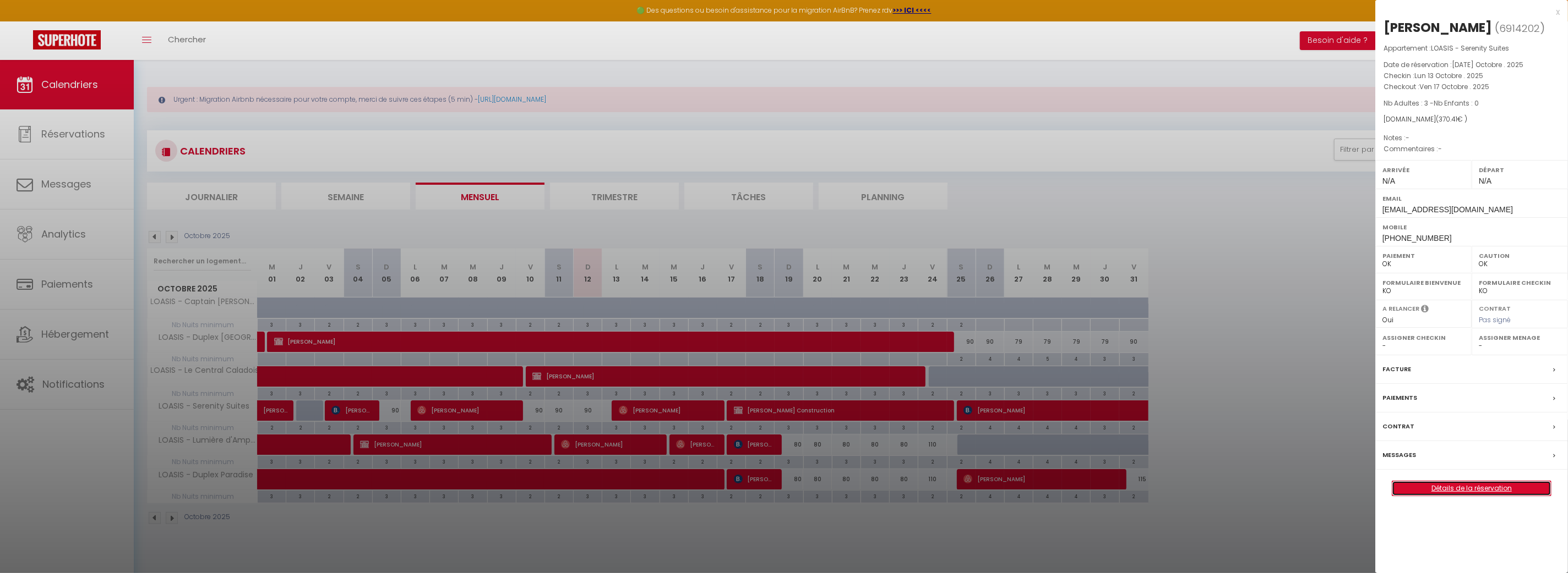
click at [1456, 487] on link "Détails de la réservation" at bounding box center [1471, 488] width 158 height 15
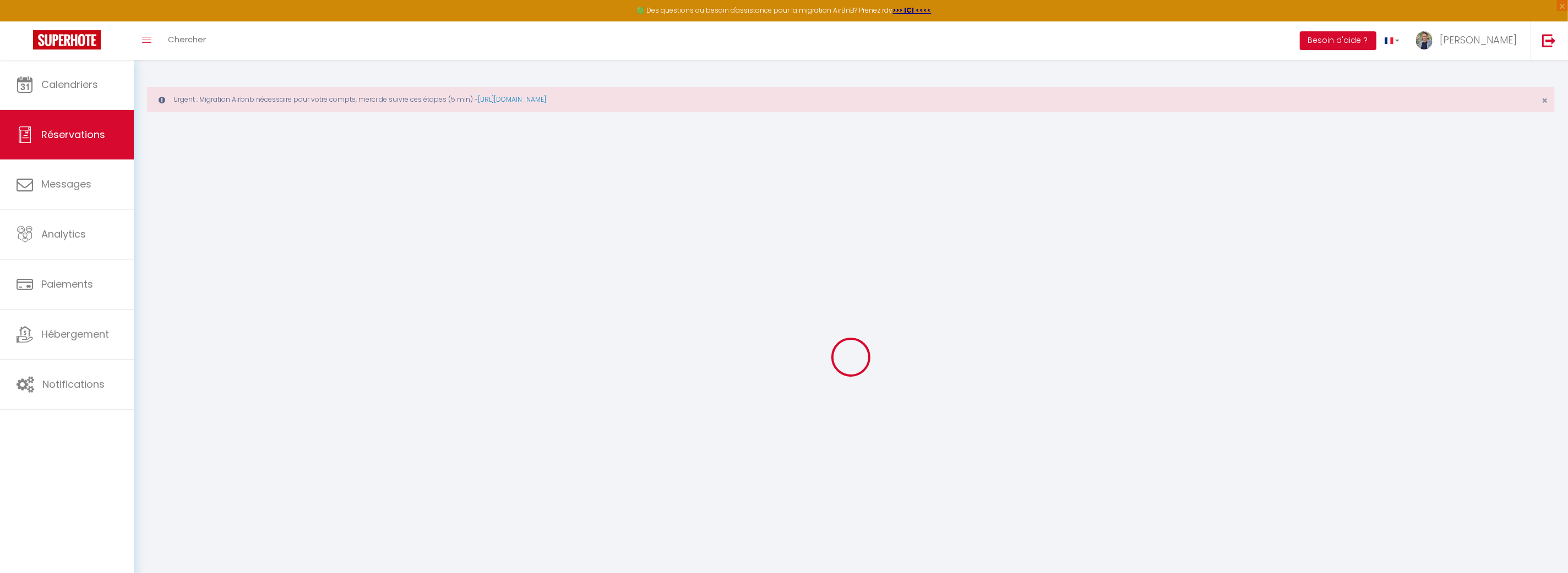
type input "[PERSON_NAME]"
type input "Gauberr"
type input "[EMAIL_ADDRESS][DOMAIN_NAME]"
type input "[PHONE_NUMBER]"
select select
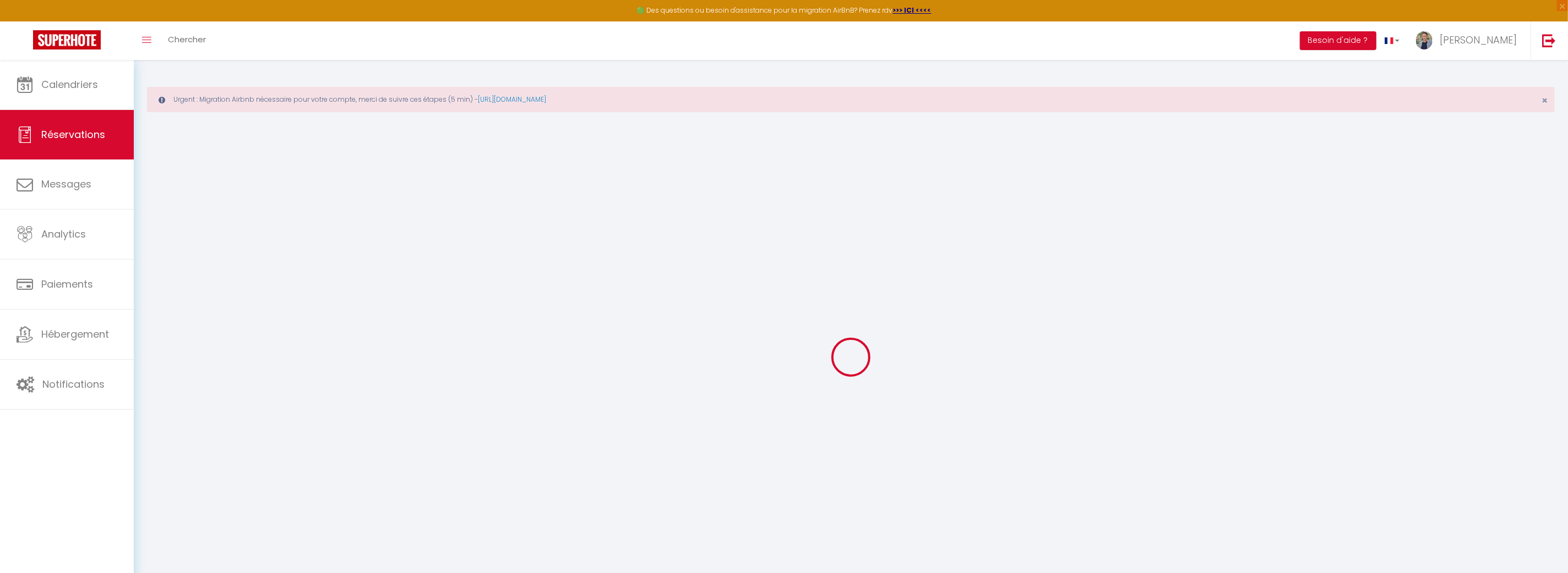
type input "60.03"
select select "37881"
select select "1"
select select
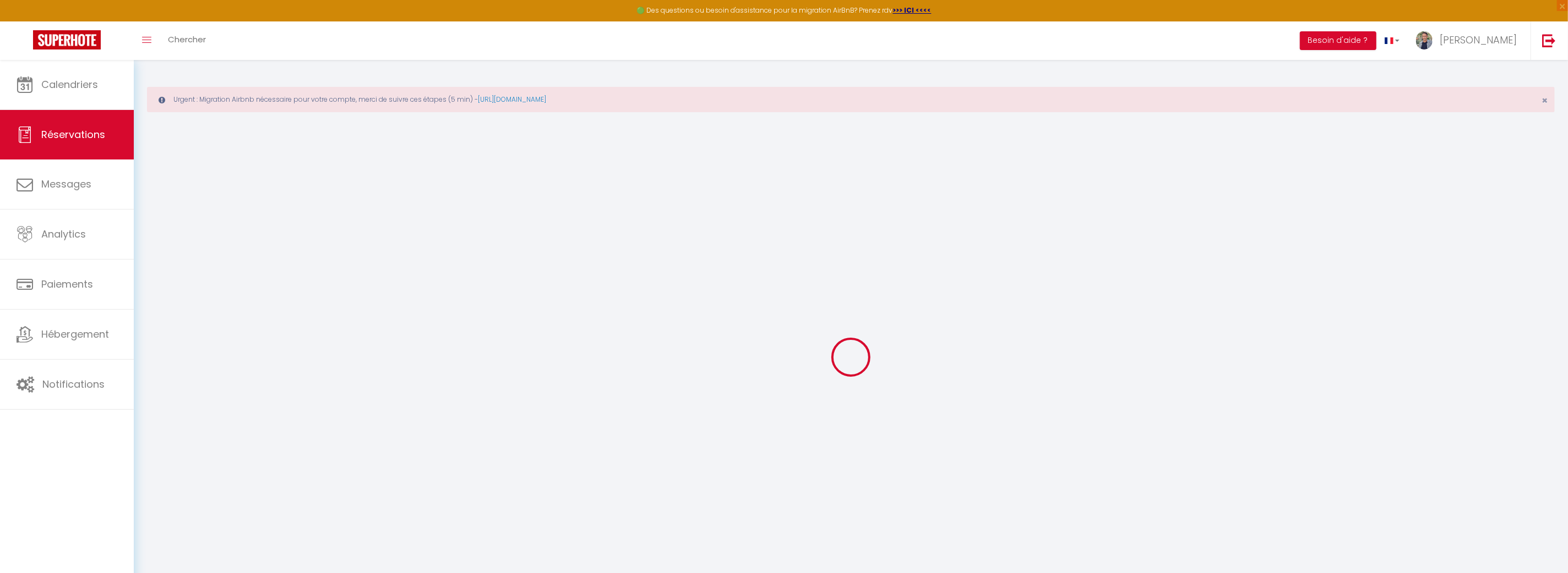
type input "3"
select select "12"
select select
type input "331.2"
checkbox input "false"
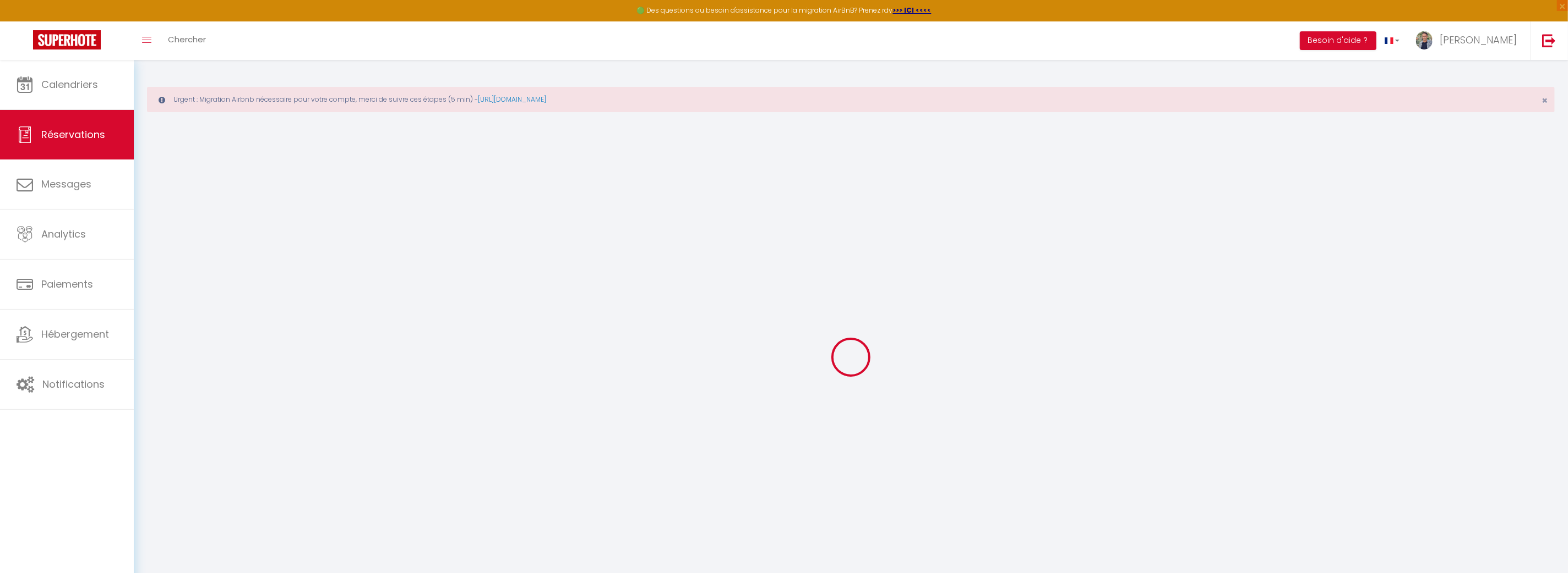
type input "0"
select select "1"
type input "49"
type input "39"
type input "0"
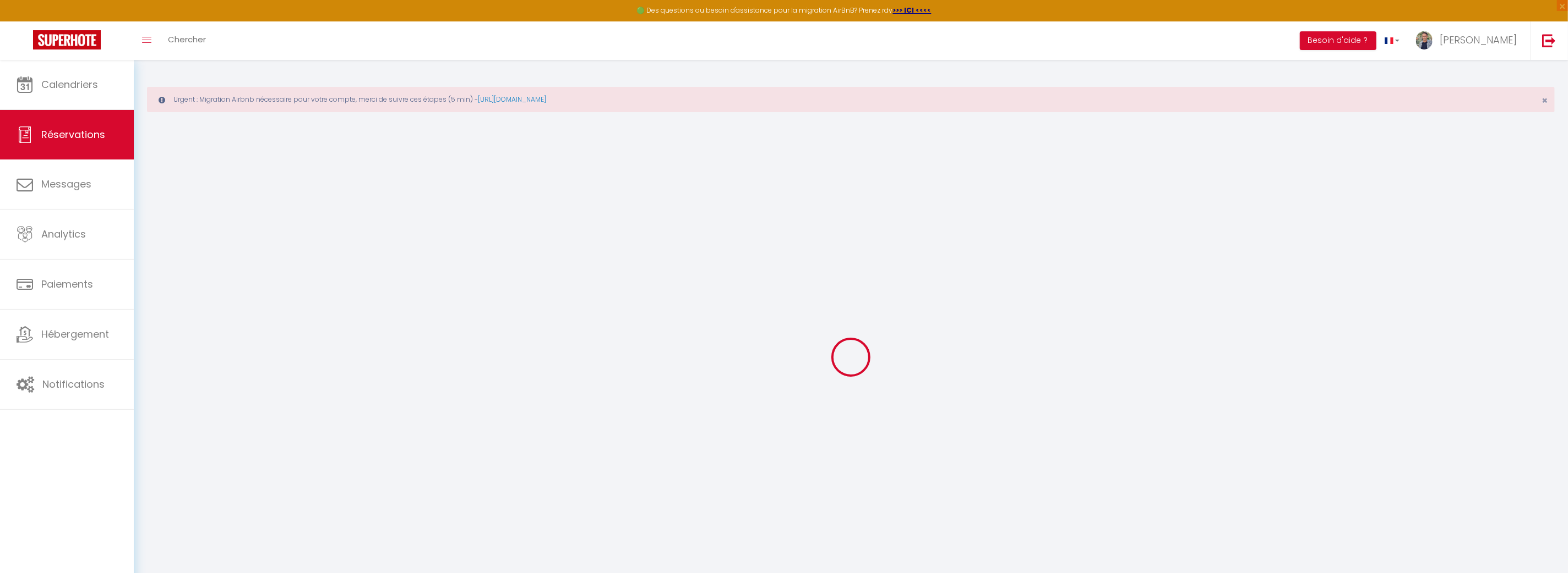
select select
select select "15"
checkbox input "false"
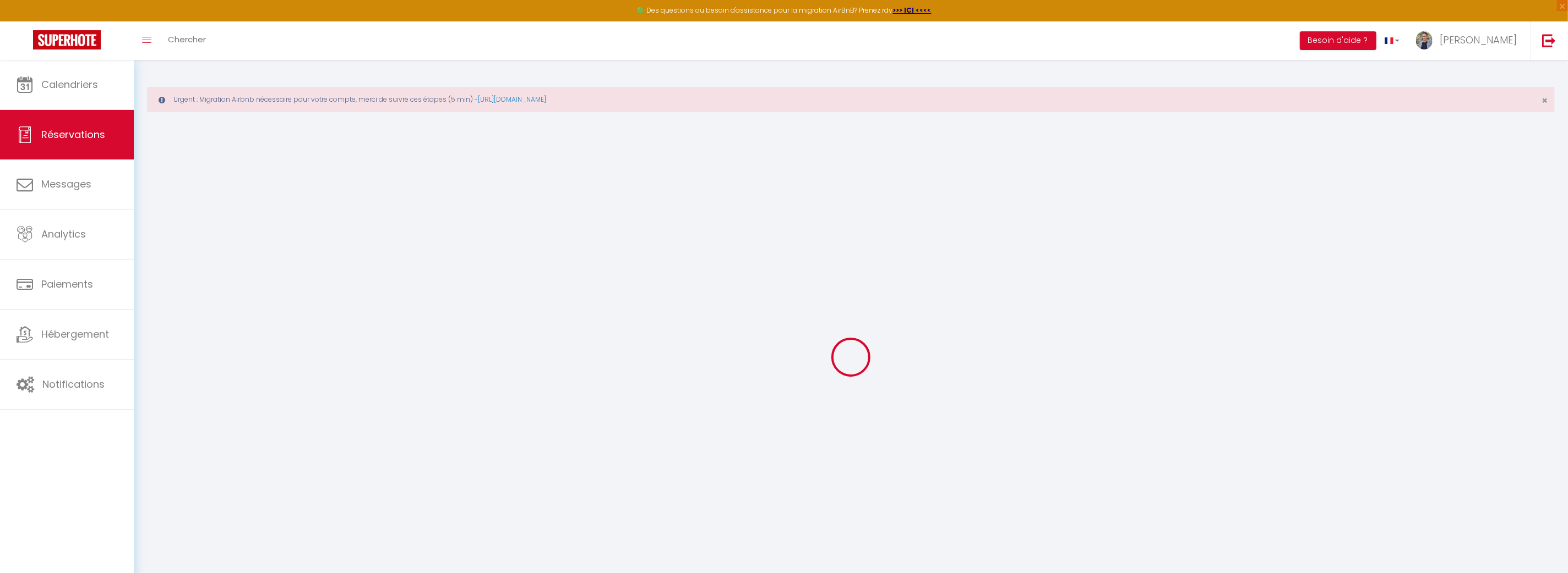
select select
checkbox input "false"
select select
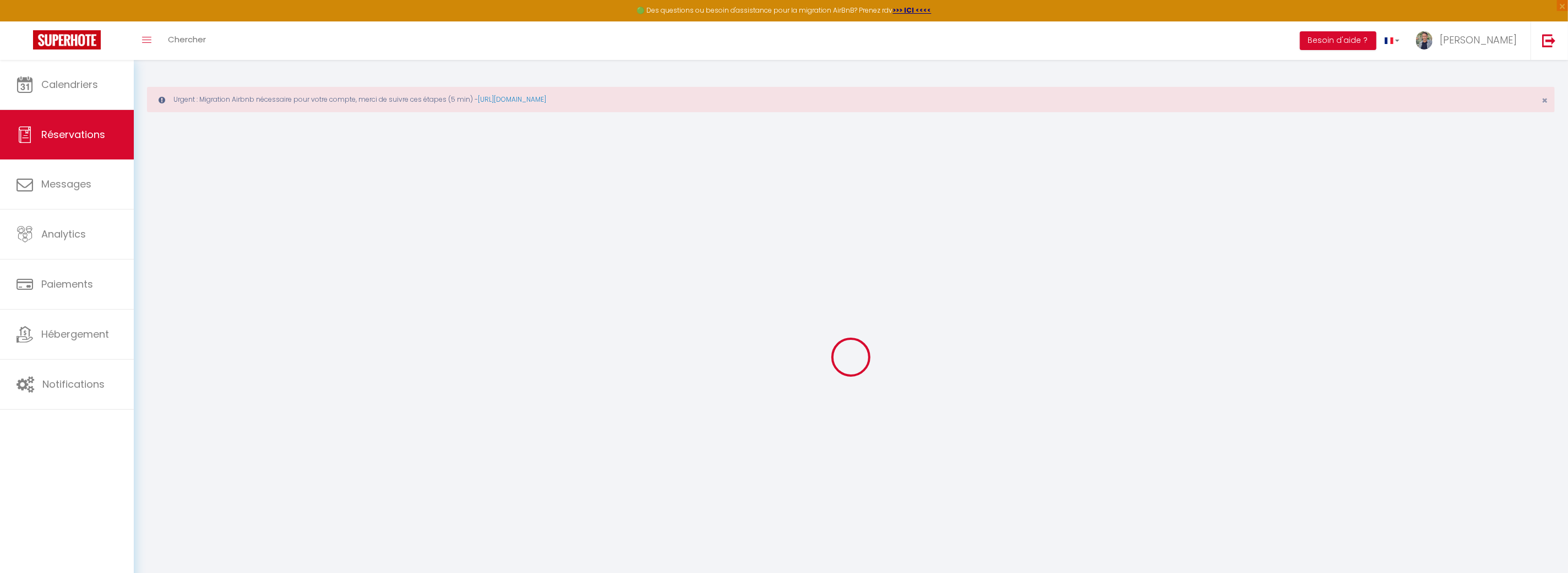
select select
checkbox input "false"
select select
type input "29"
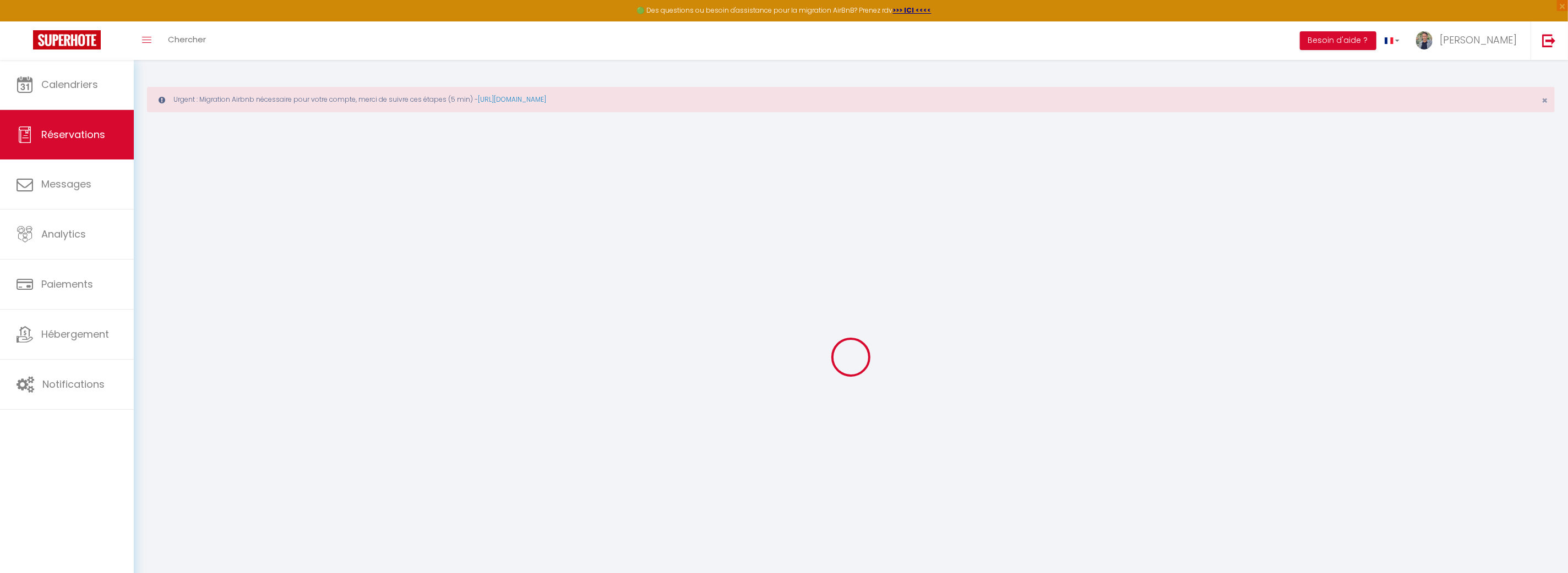
type input "10.21"
select select
checkbox input "false"
select select
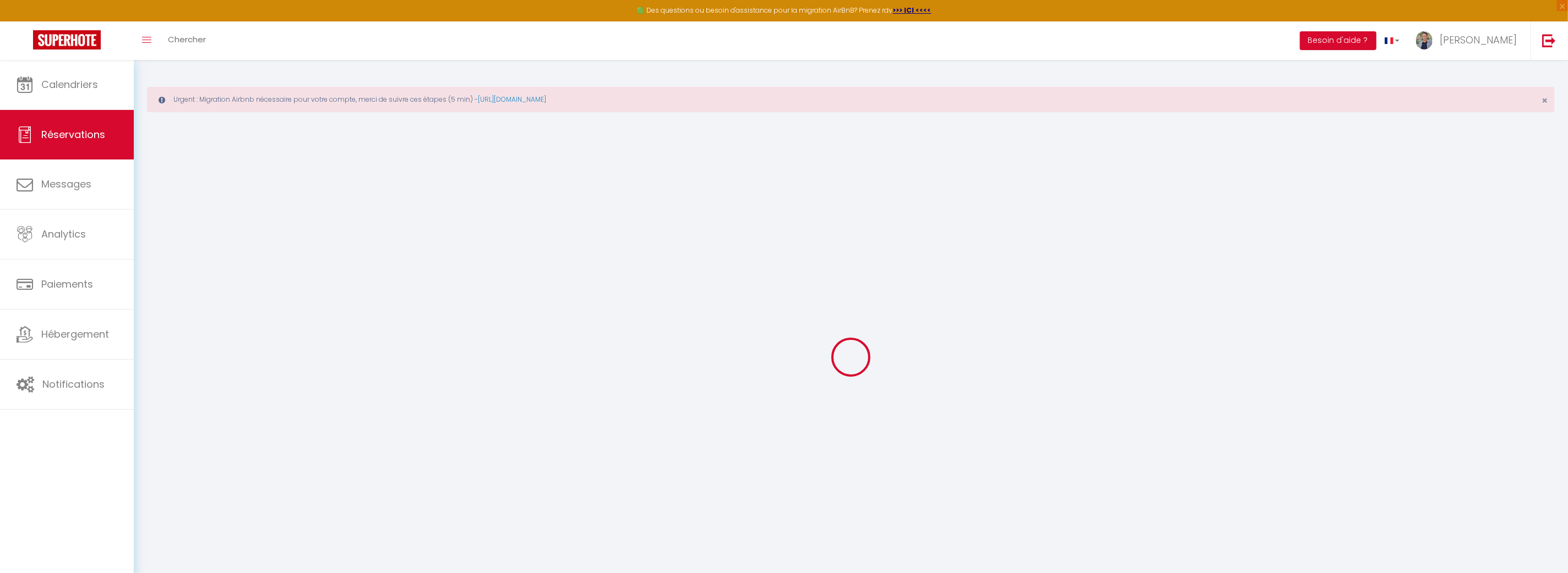
checkbox input "false"
select select
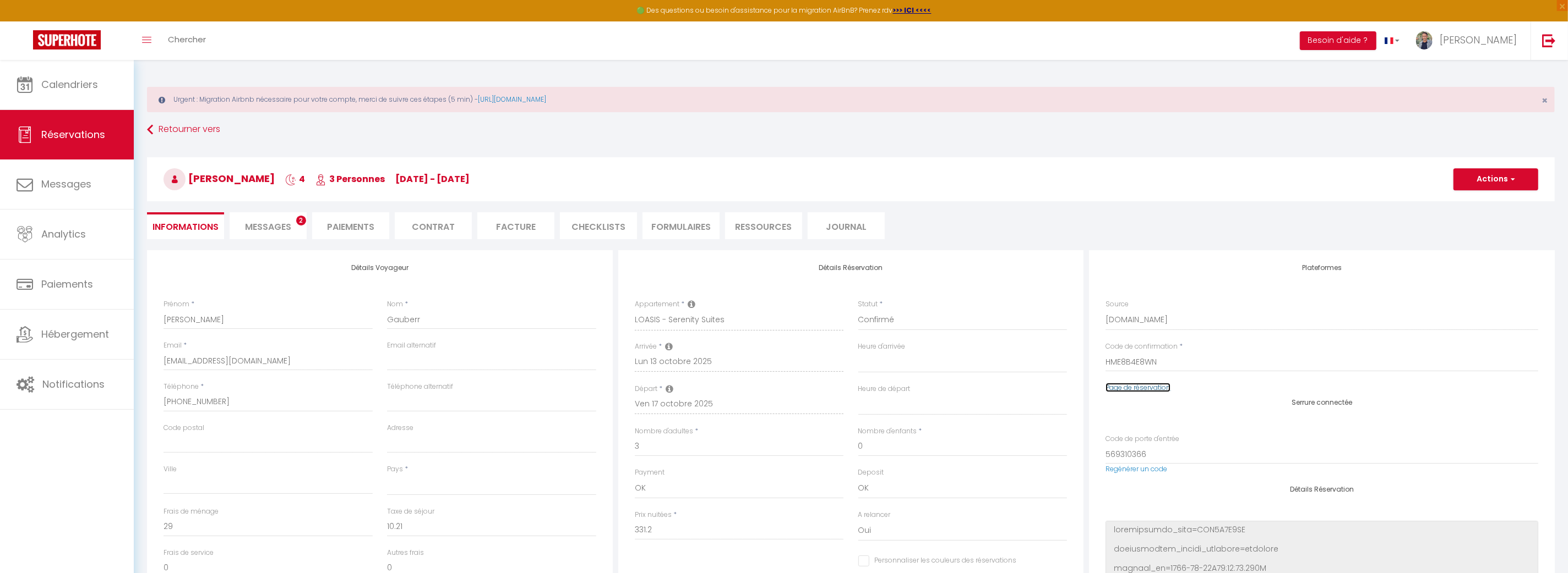
click at [1138, 389] on link "Page de réservation" at bounding box center [1138, 387] width 65 height 9
